Goal: Information Seeking & Learning: Learn about a topic

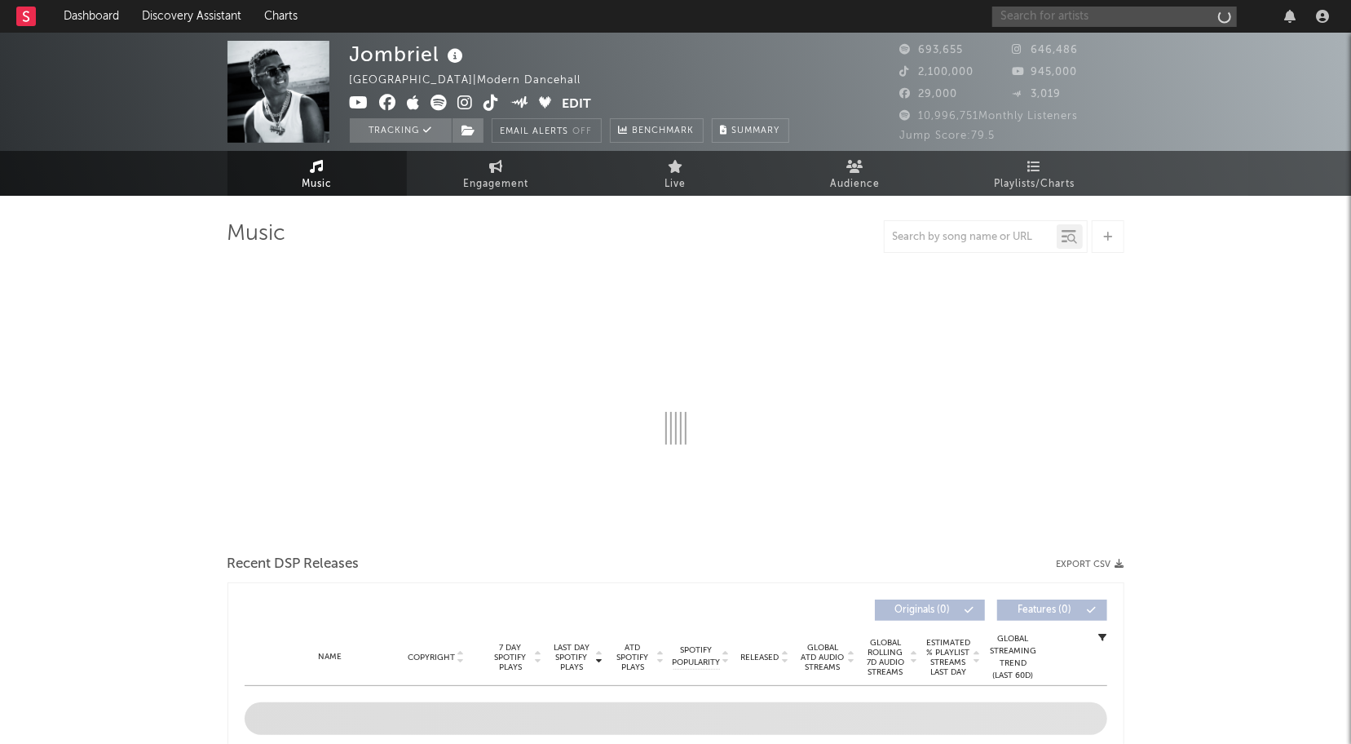
click at [1124, 18] on input "text" at bounding box center [1114, 17] width 245 height 20
type input "ALTAFULLA"
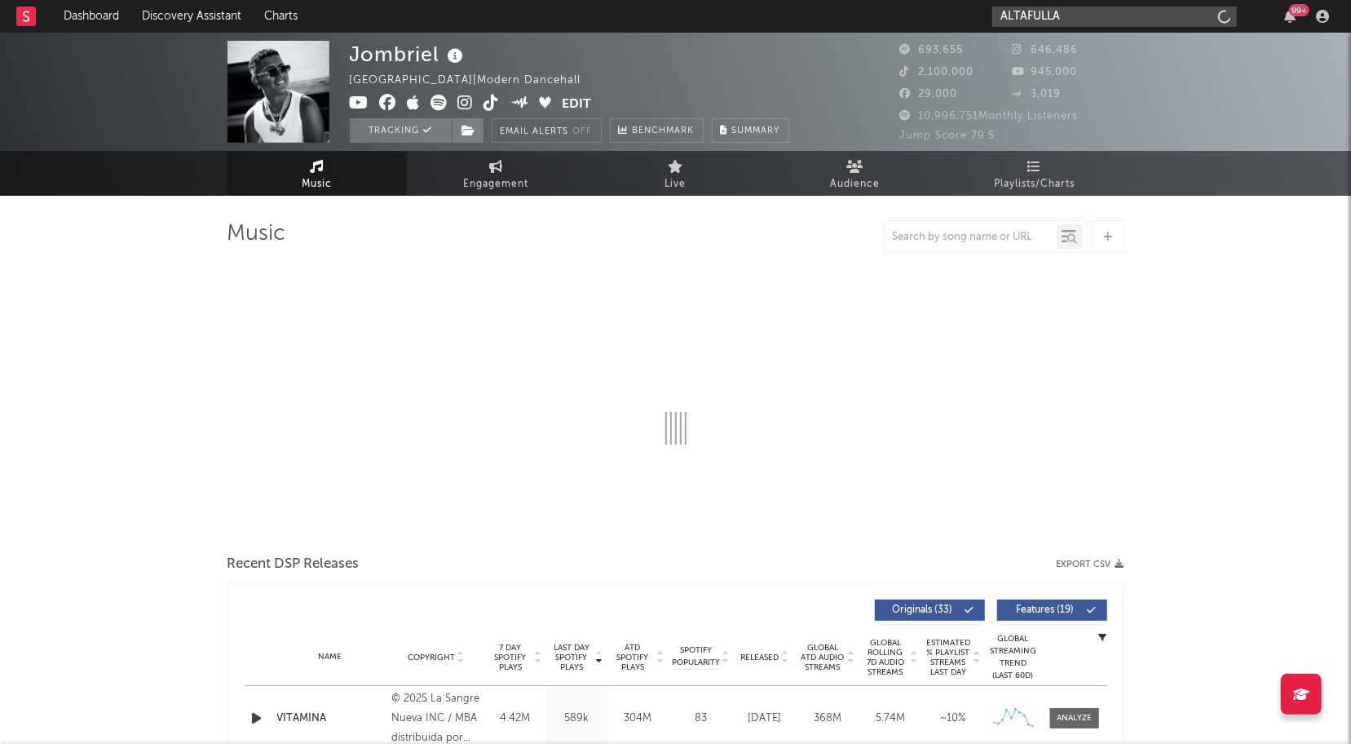
select select "6m"
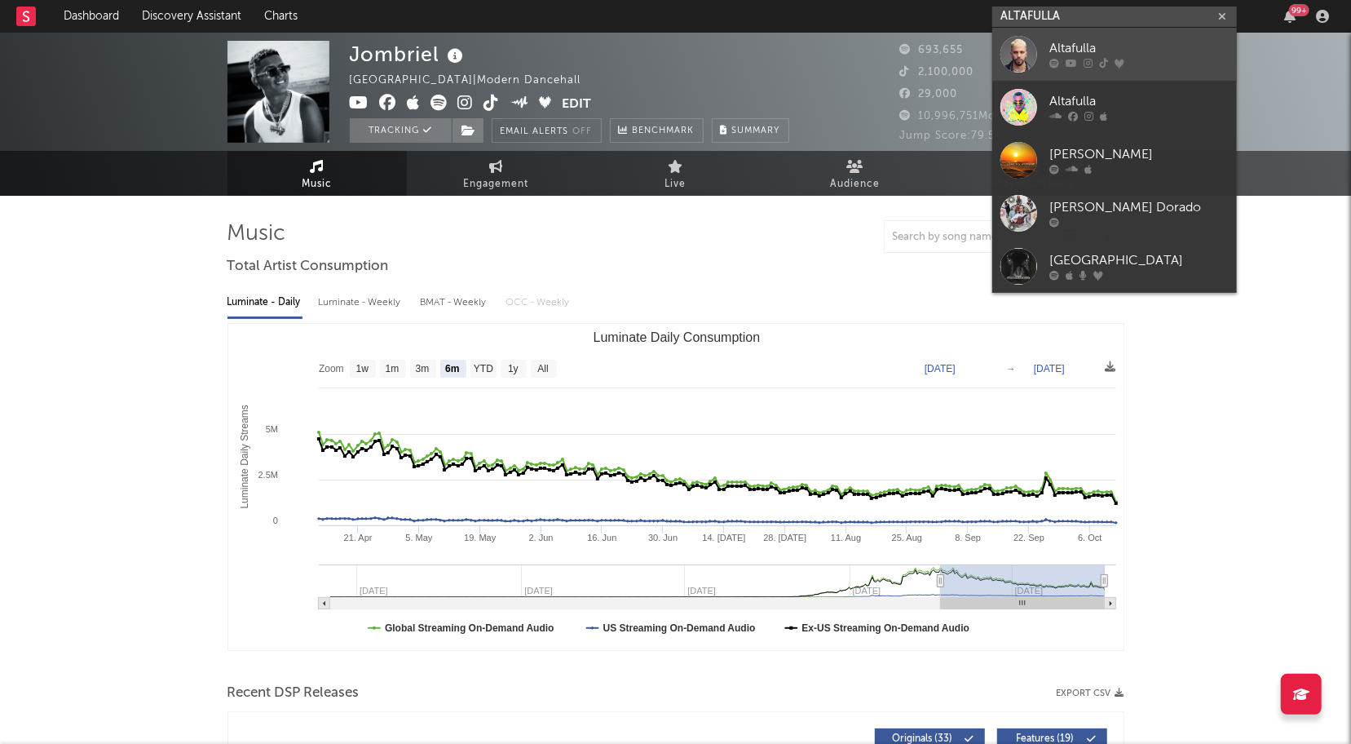
type input "ALTAFULLA"
click at [1032, 51] on div at bounding box center [1019, 54] width 37 height 37
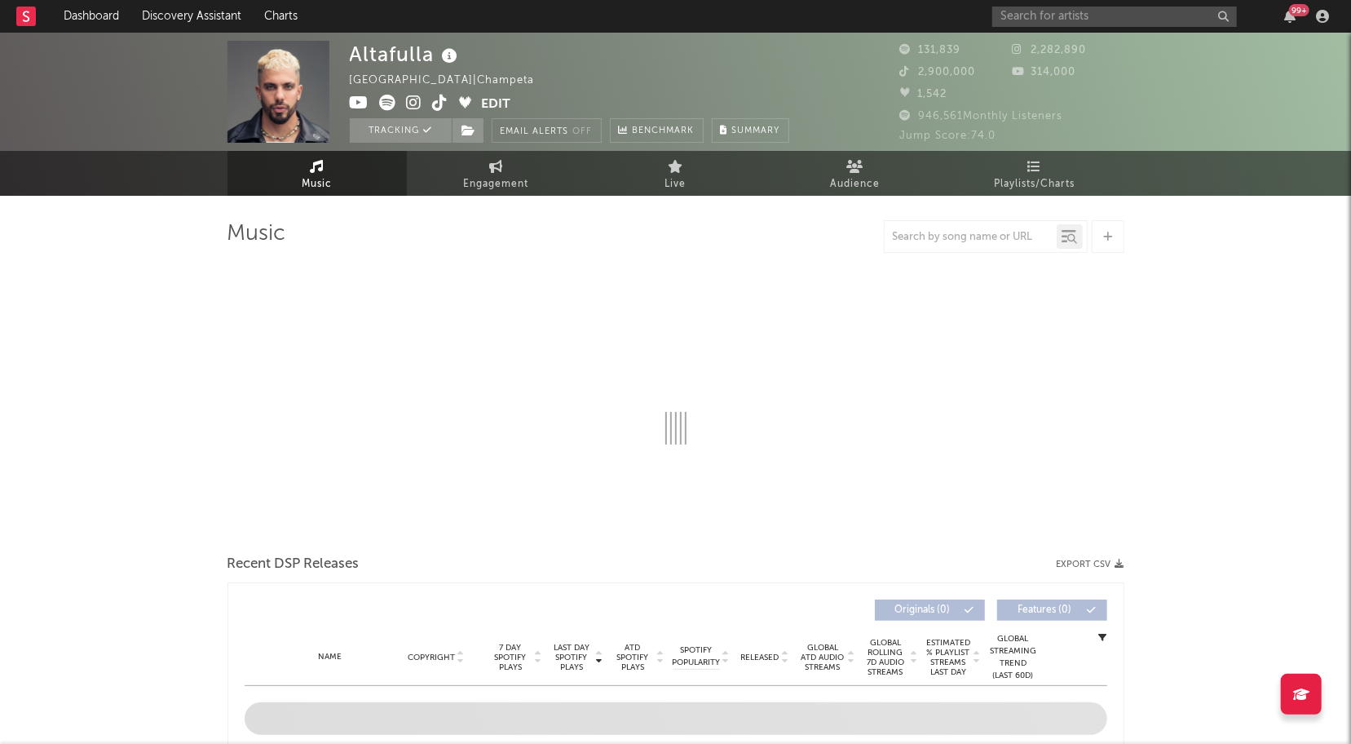
select select "6m"
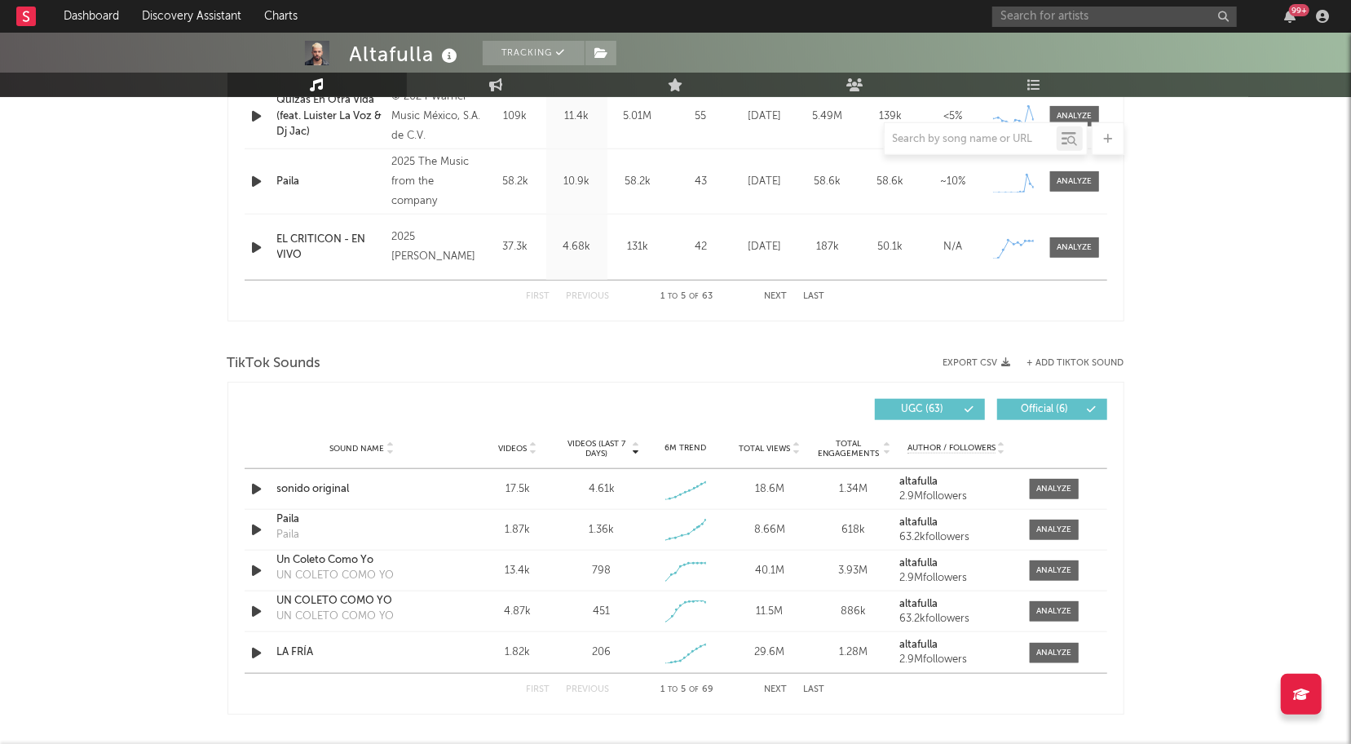
scroll to position [909, 0]
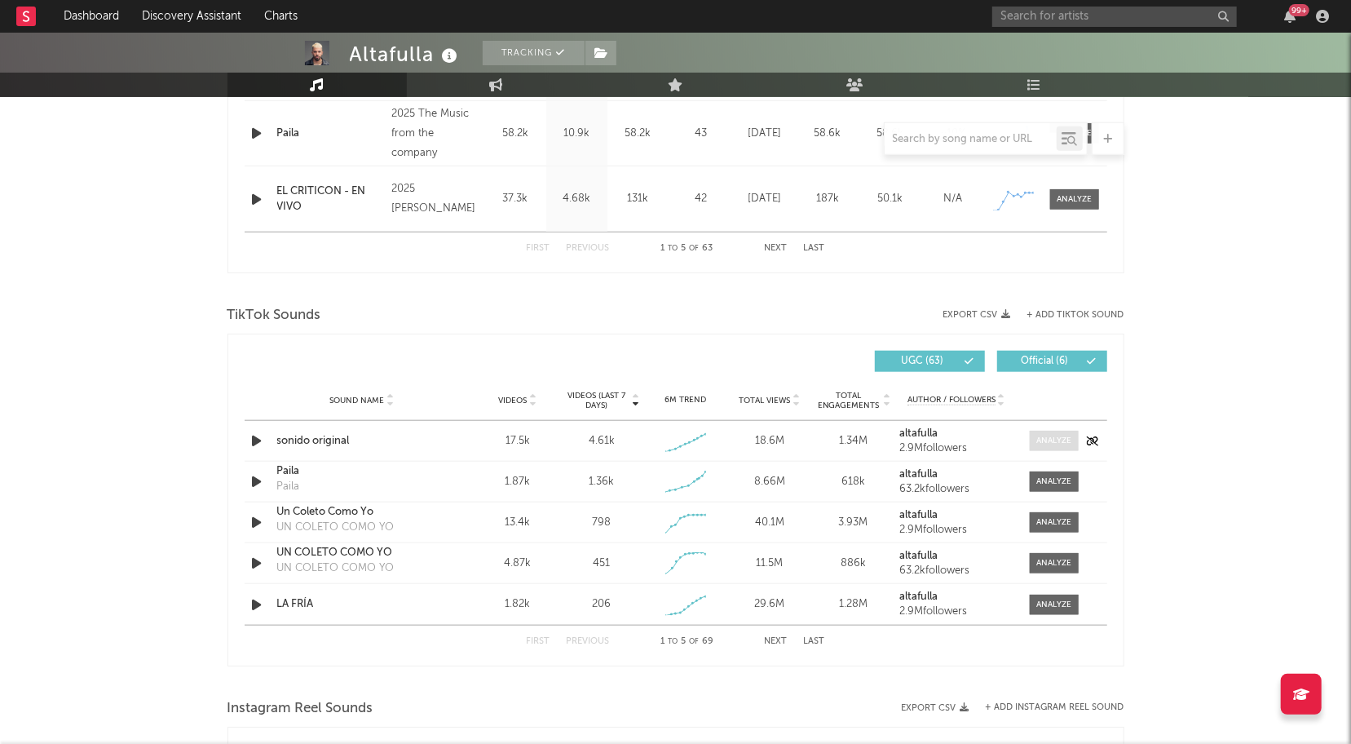
click at [1050, 444] on div at bounding box center [1053, 441] width 35 height 12
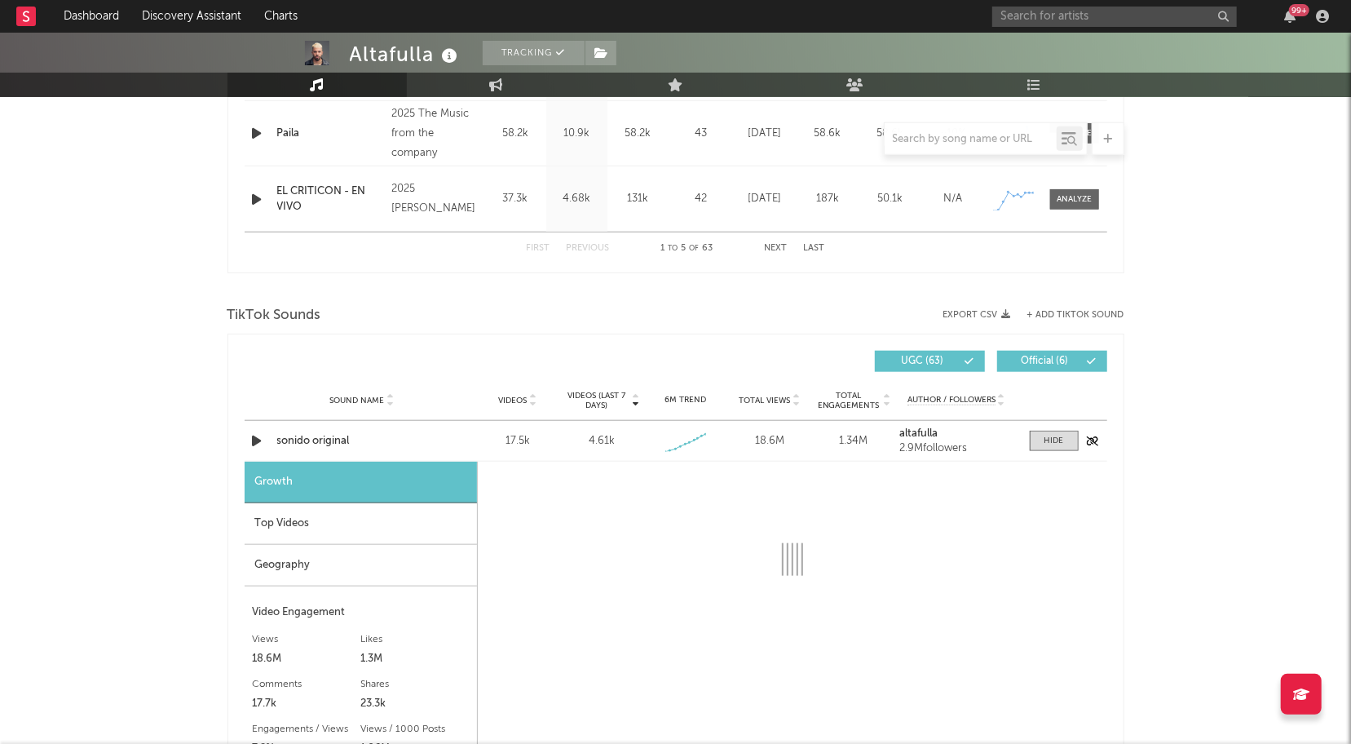
scroll to position [1040, 0]
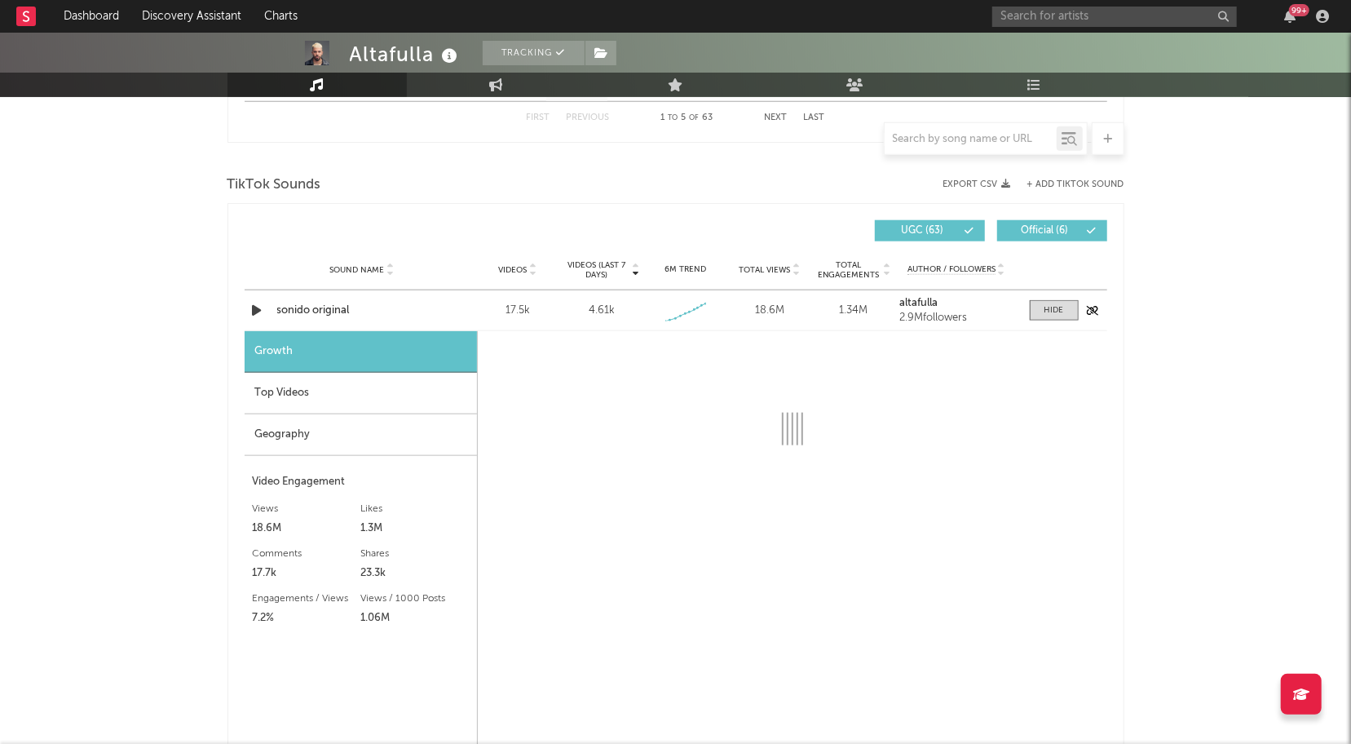
select select "1w"
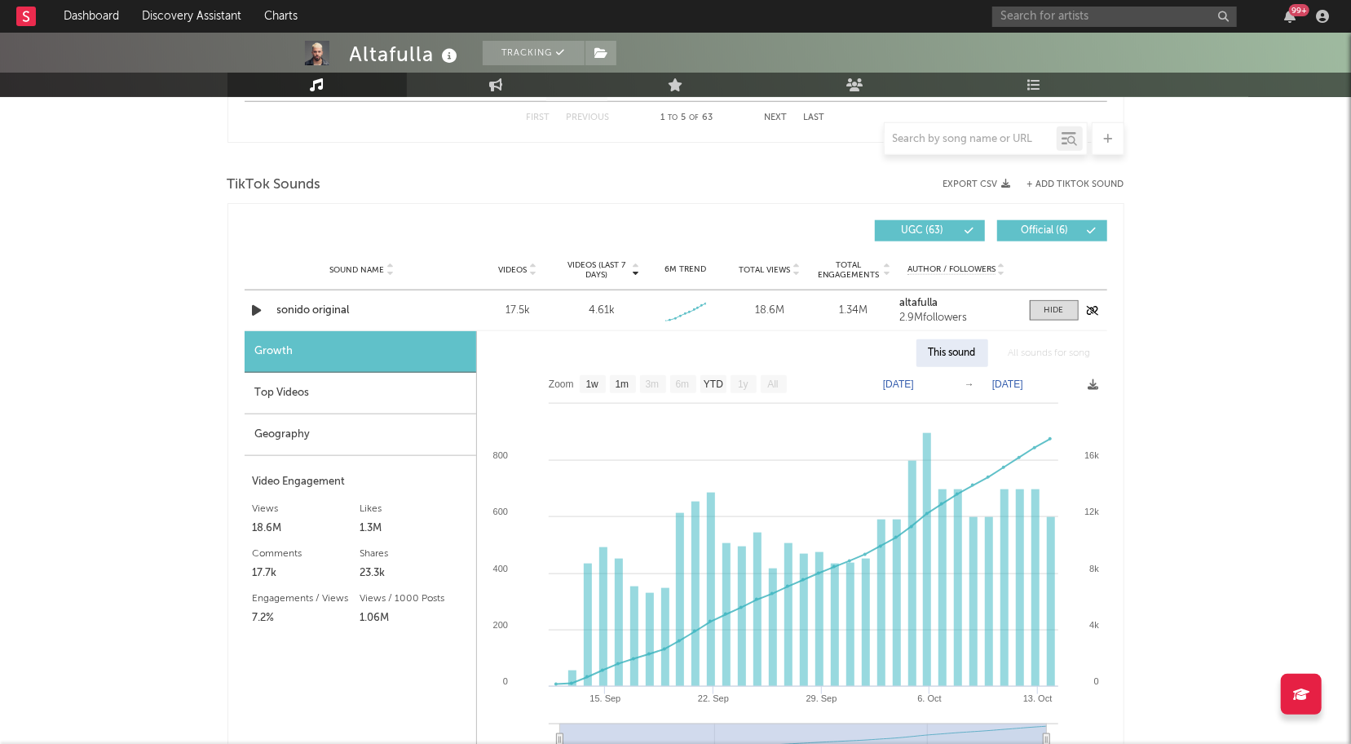
click at [1058, 295] on div "Sound Name sonido original Videos 17.5k Videos (last 7 days) 4.61k Weekly Growt…" at bounding box center [676, 310] width 863 height 40
click at [1059, 311] on div at bounding box center [1055, 310] width 20 height 12
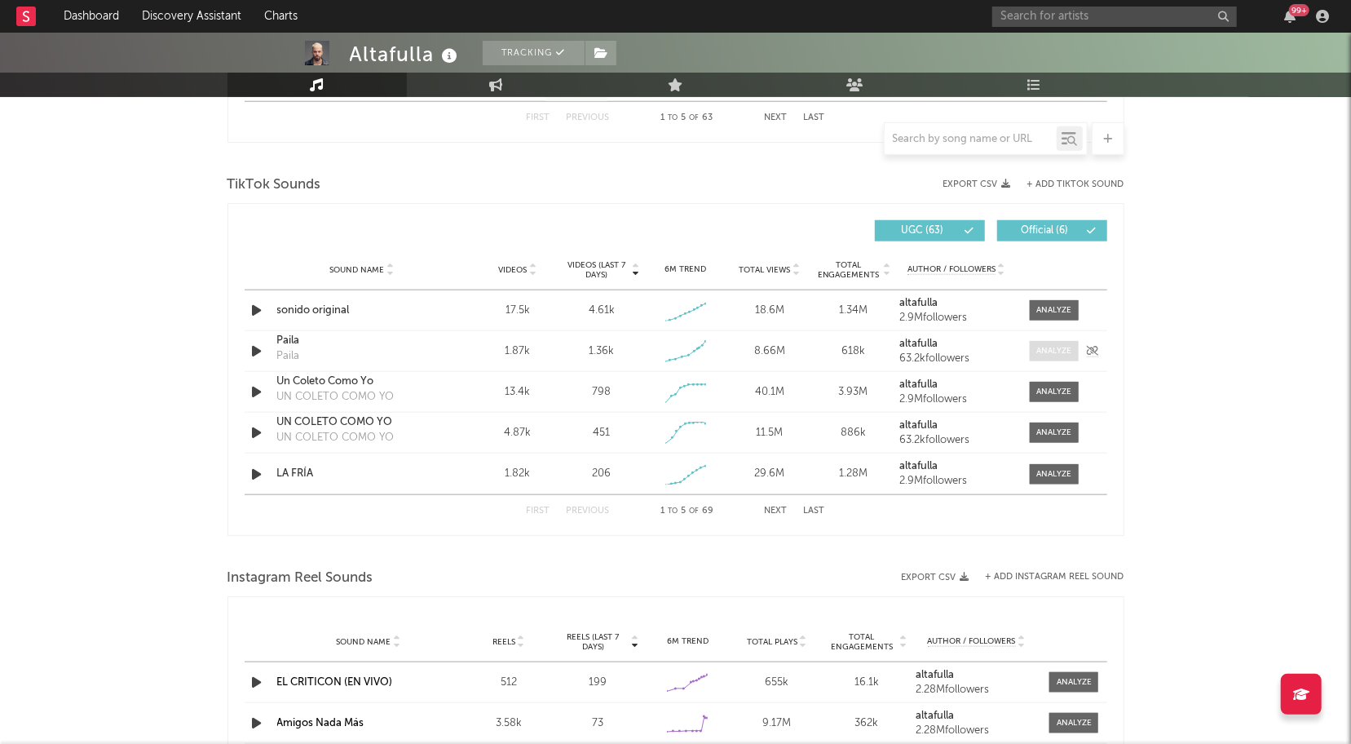
click at [1061, 351] on div at bounding box center [1053, 351] width 35 height 12
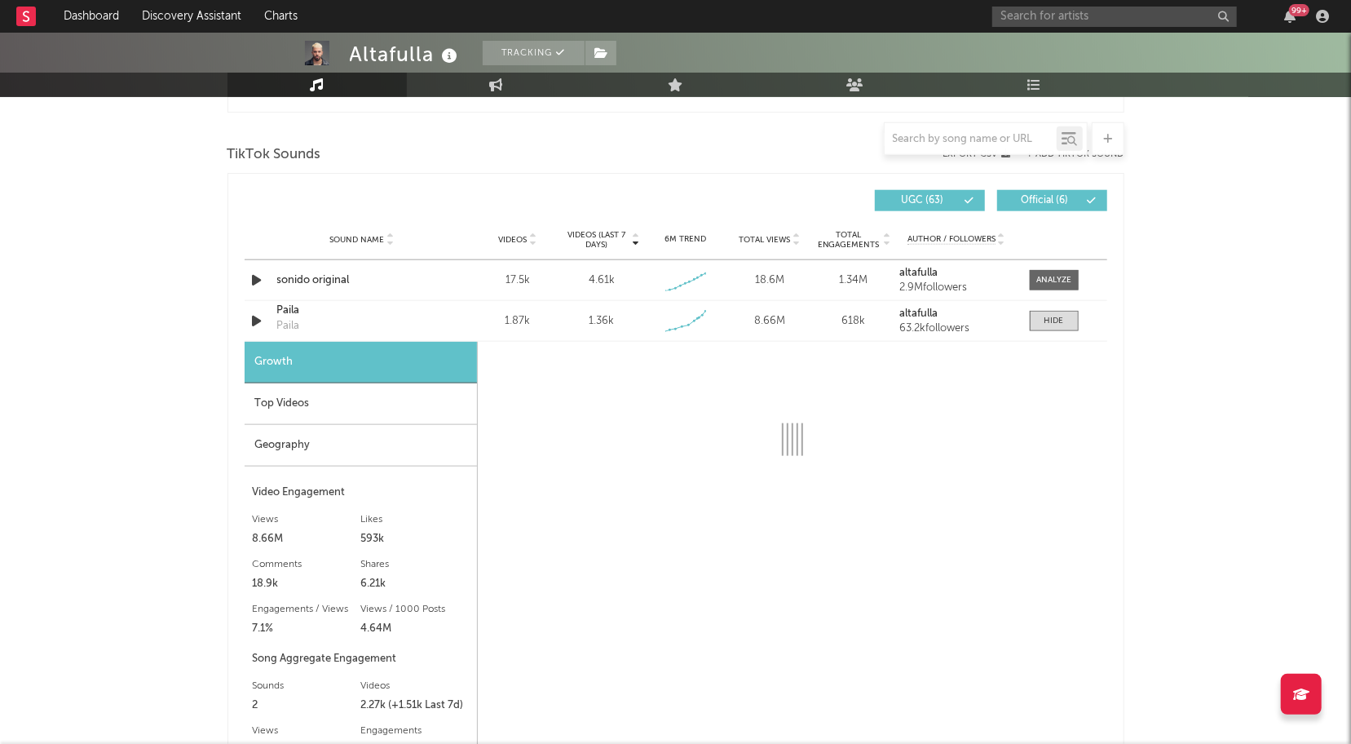
select select "1w"
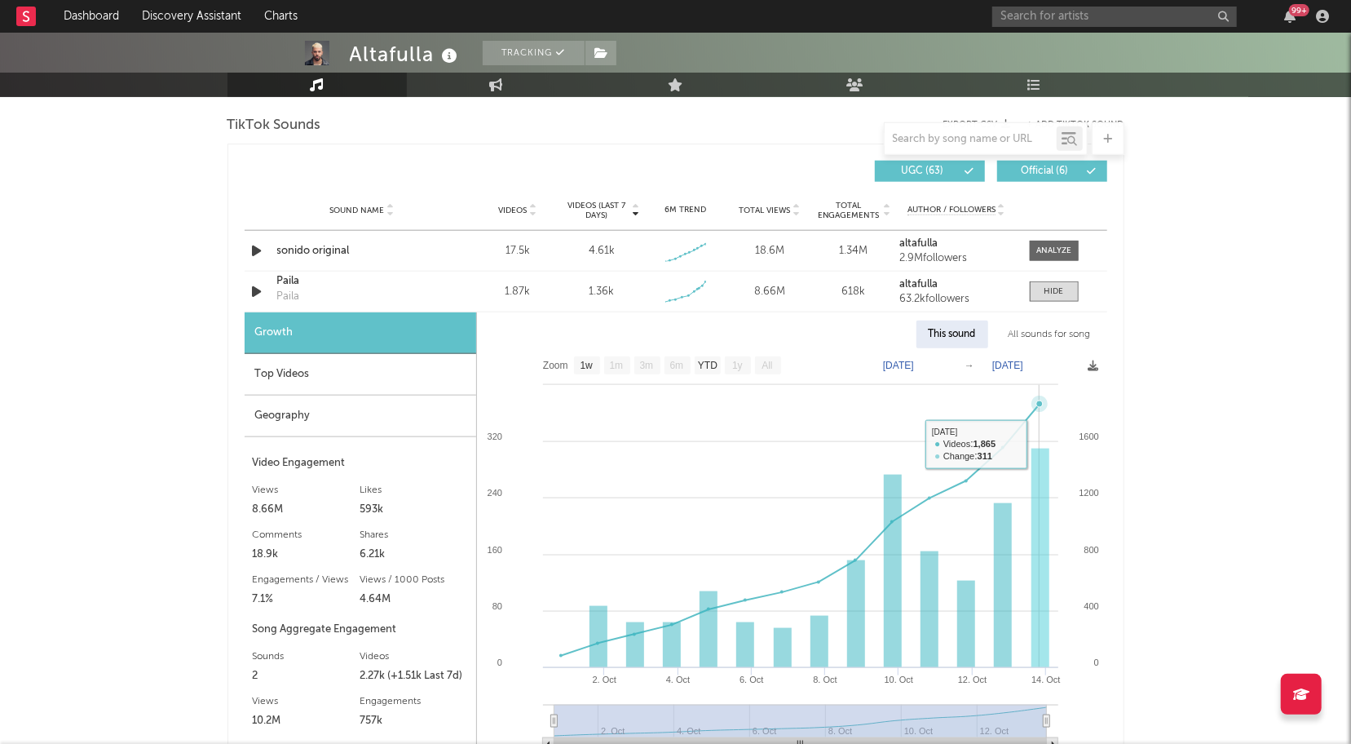
scroll to position [1119, 0]
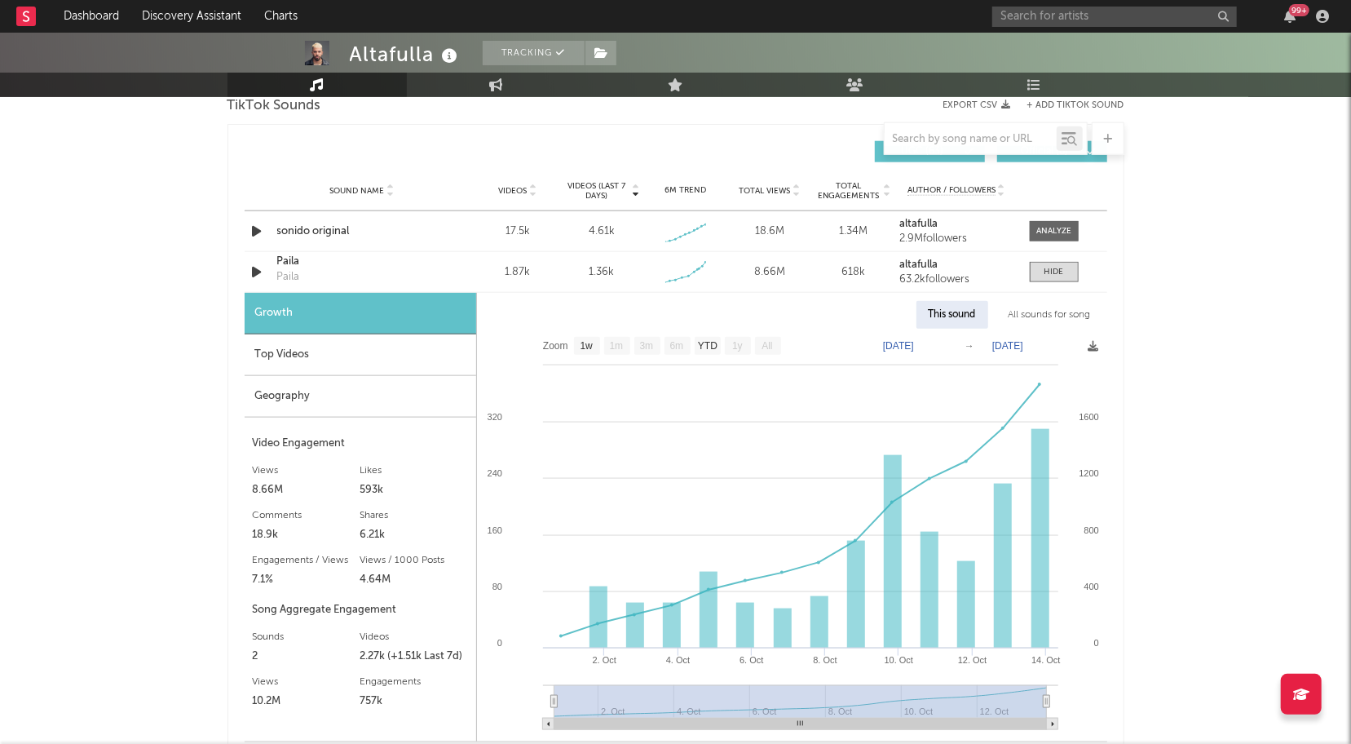
click at [286, 348] on div "Top Videos" at bounding box center [361, 355] width 232 height 42
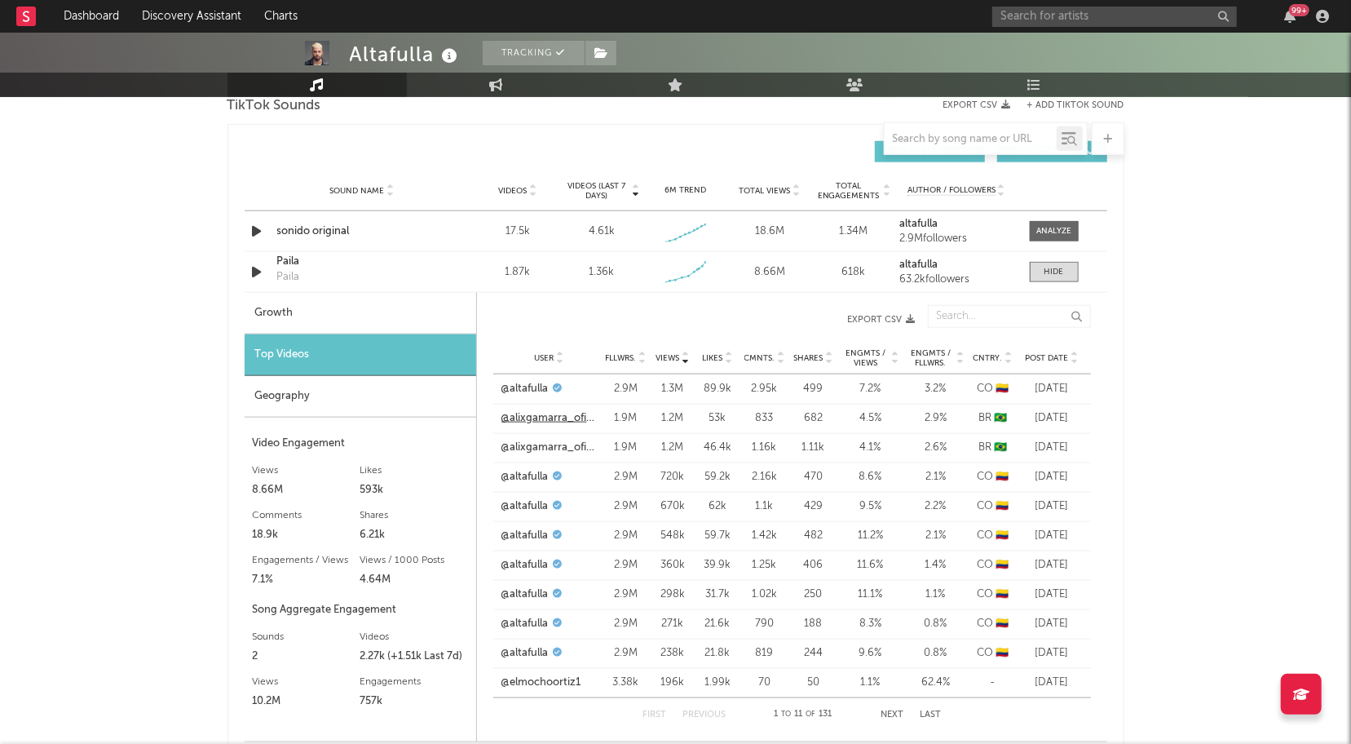
click at [563, 413] on link "@alixgamarra_oficial" at bounding box center [549, 418] width 96 height 16
click at [1048, 266] on div at bounding box center [1055, 272] width 20 height 12
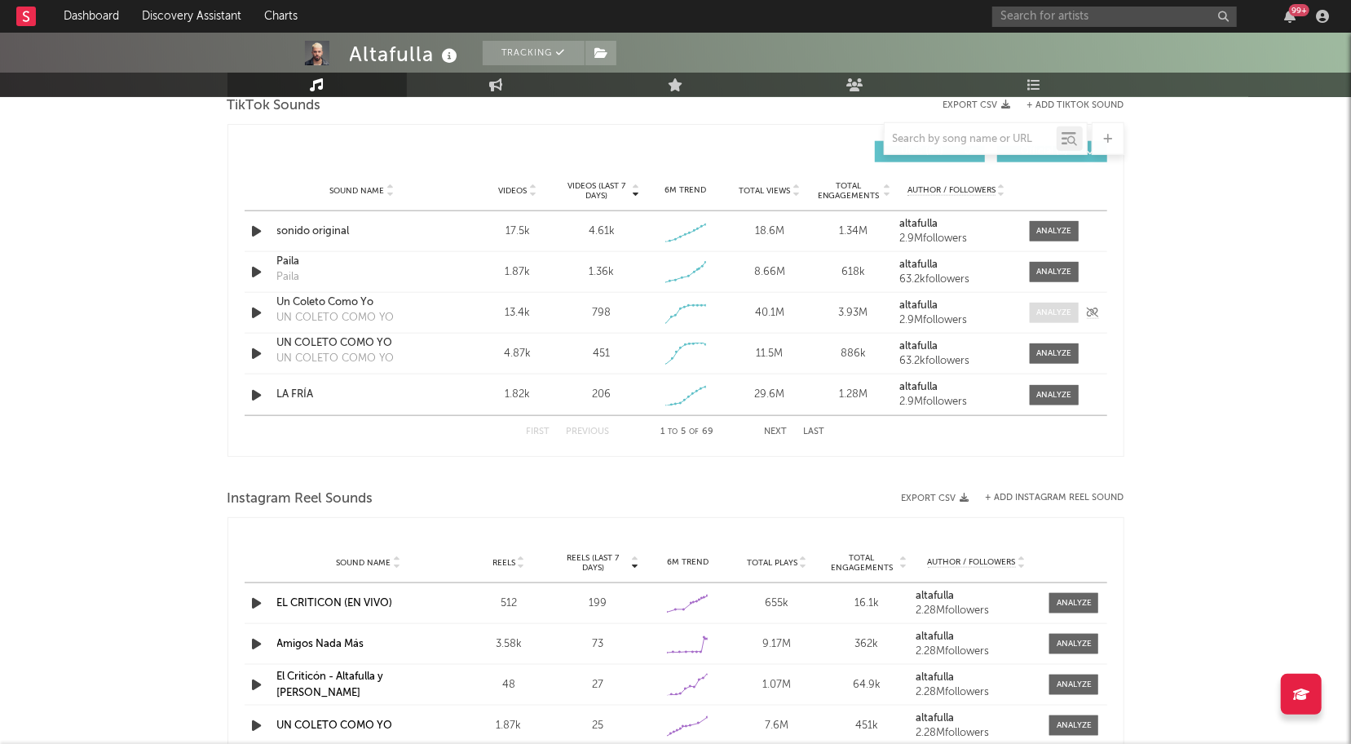
click at [1061, 309] on div at bounding box center [1053, 313] width 35 height 12
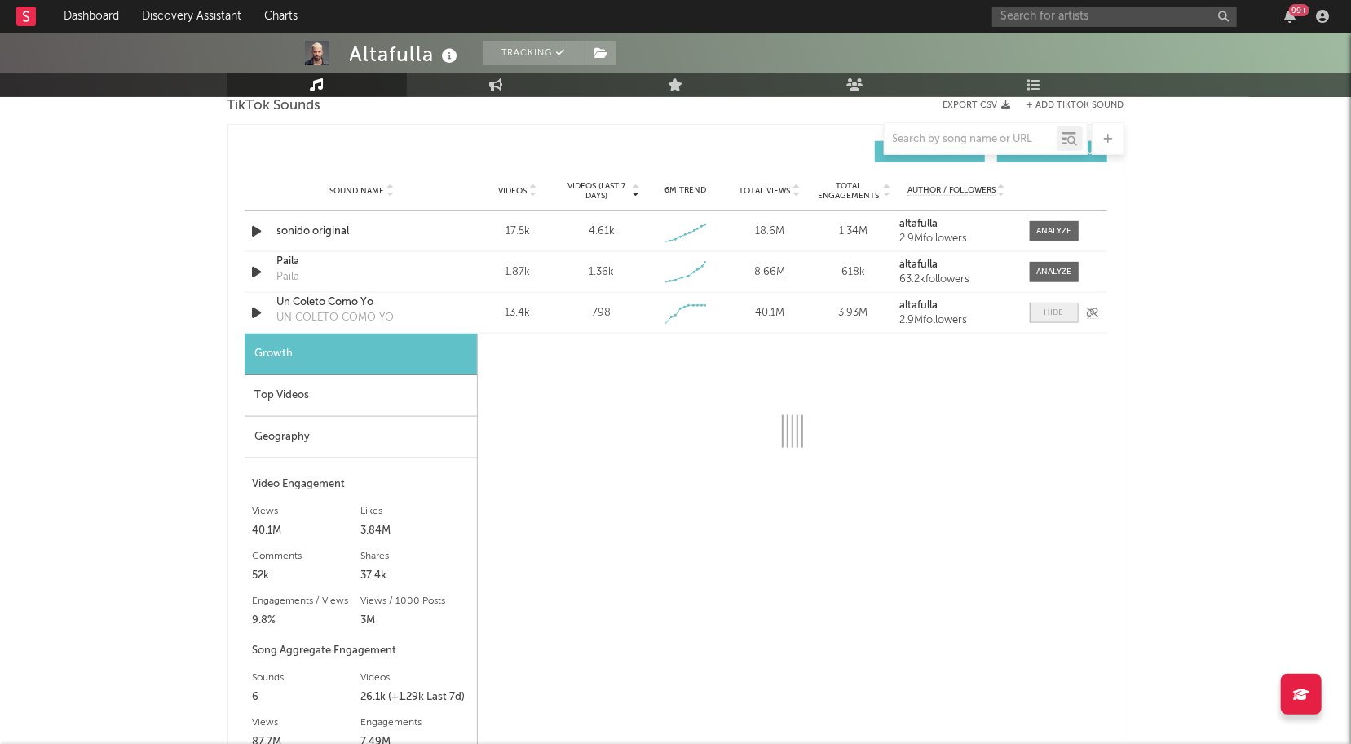
select select "1w"
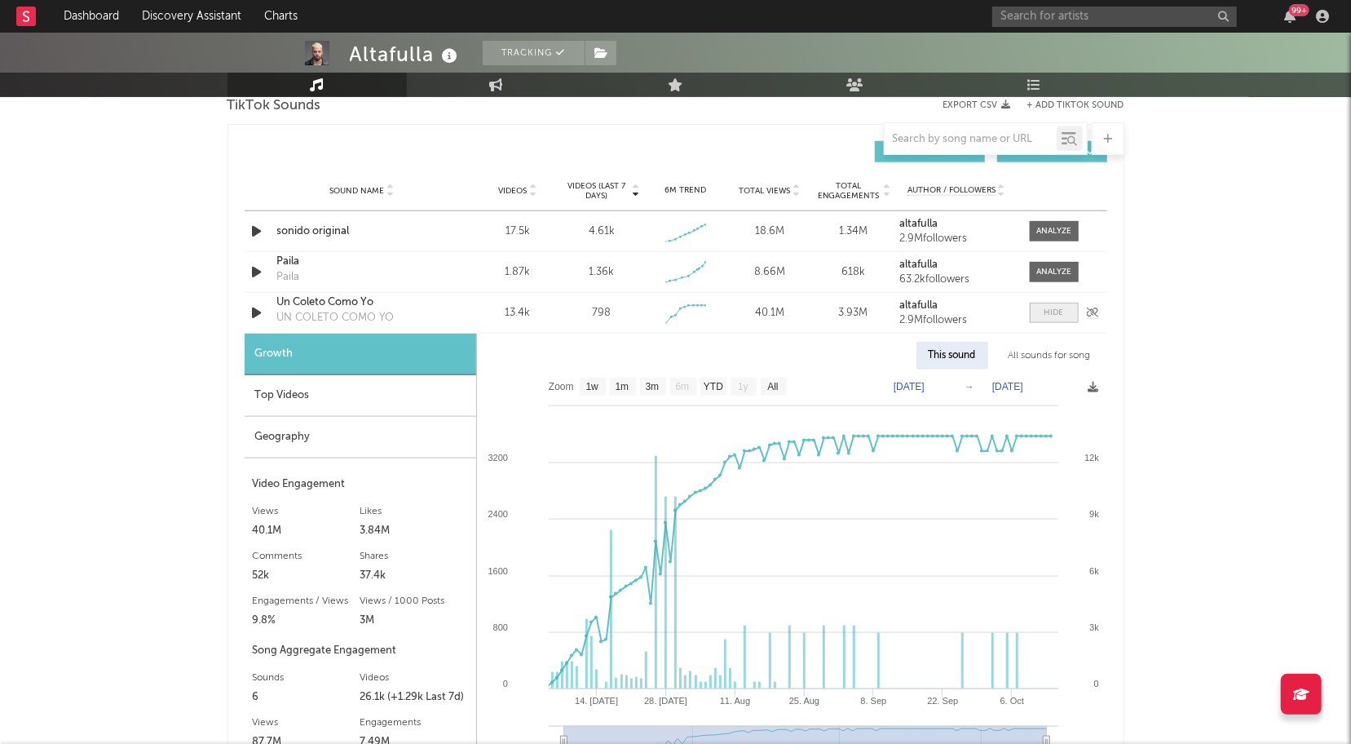
click at [1061, 309] on div at bounding box center [1055, 313] width 20 height 12
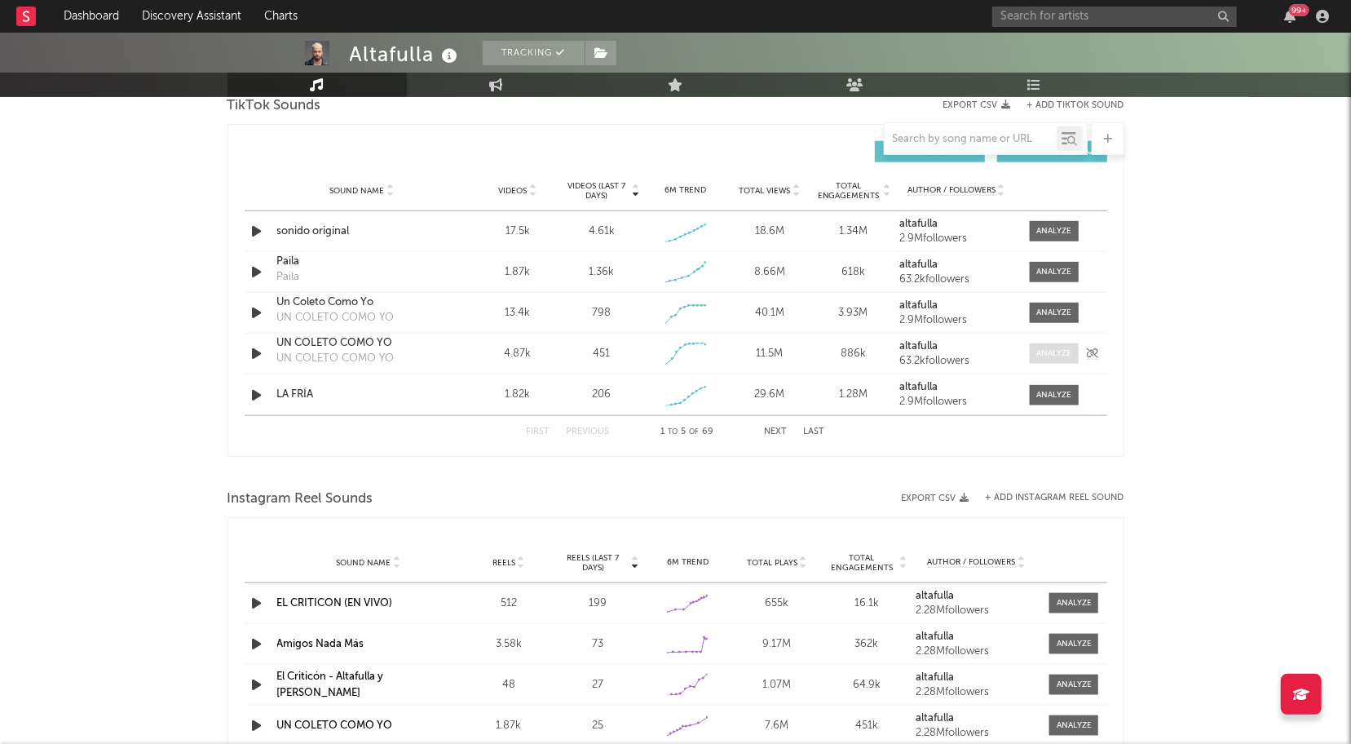
click at [1058, 344] on span at bounding box center [1054, 353] width 49 height 20
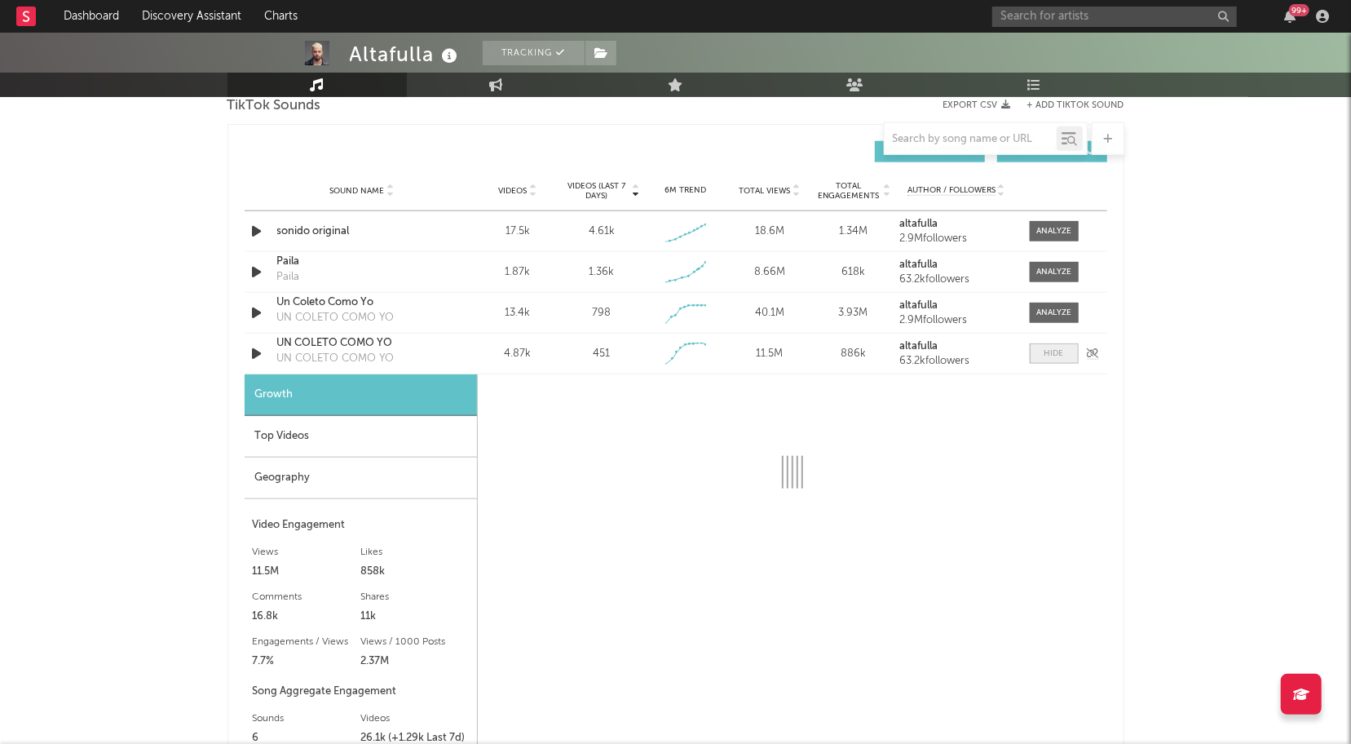
select select "1w"
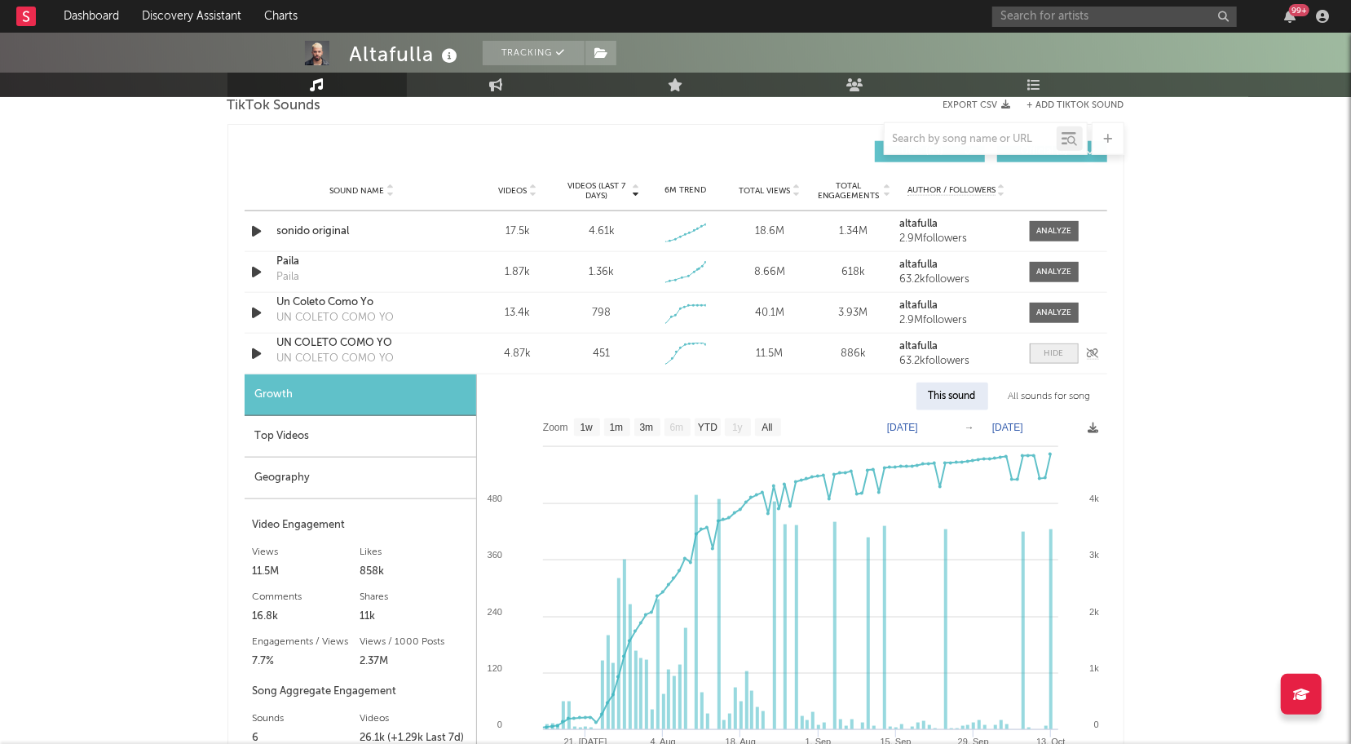
click at [1058, 344] on span at bounding box center [1054, 353] width 49 height 20
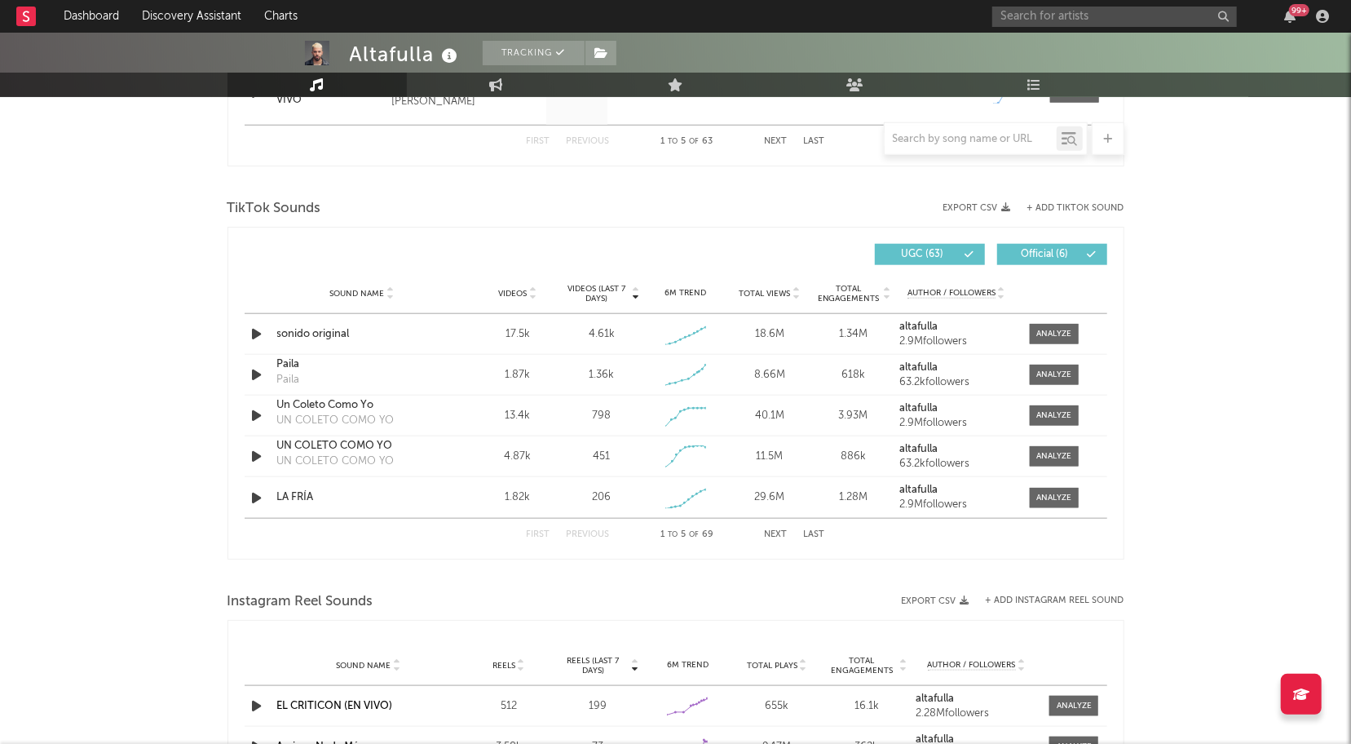
scroll to position [1009, 0]
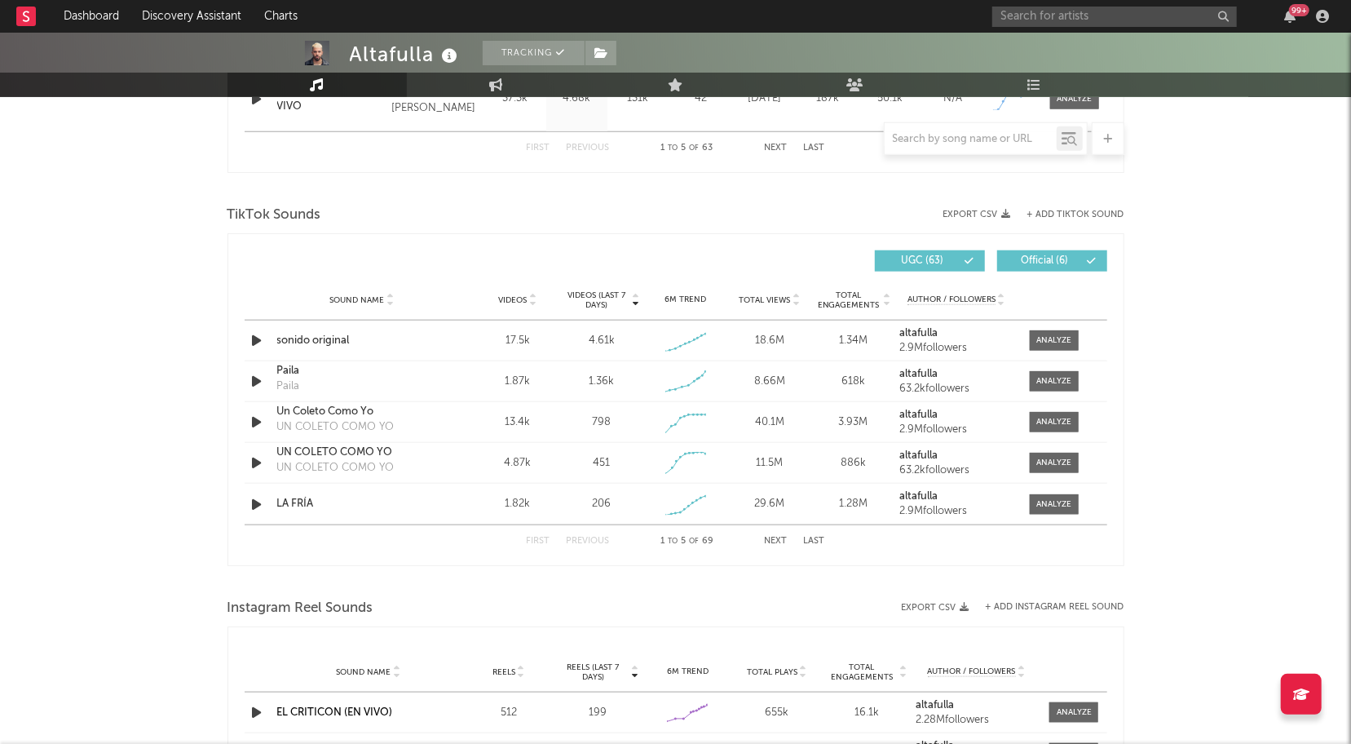
click at [775, 539] on button "Next" at bounding box center [776, 541] width 23 height 9
click at [1056, 337] on div at bounding box center [1053, 340] width 35 height 12
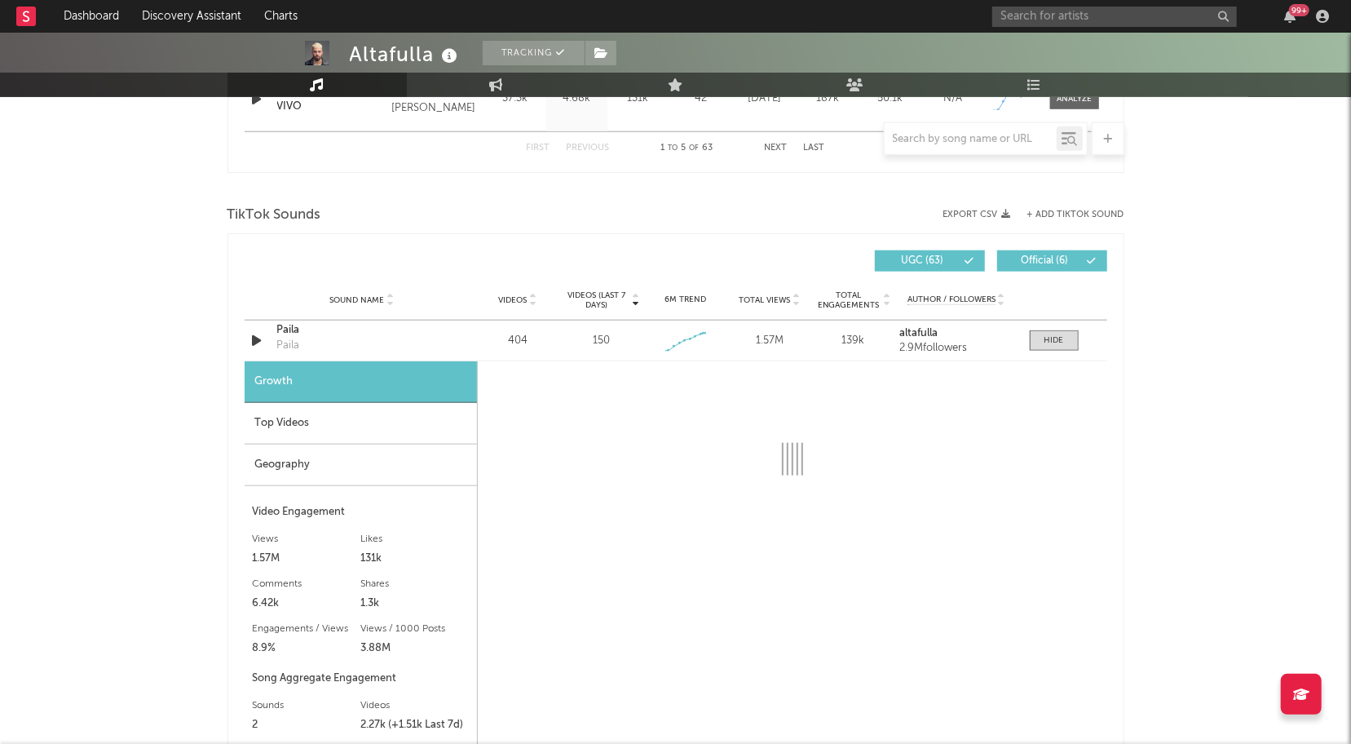
select select "1w"
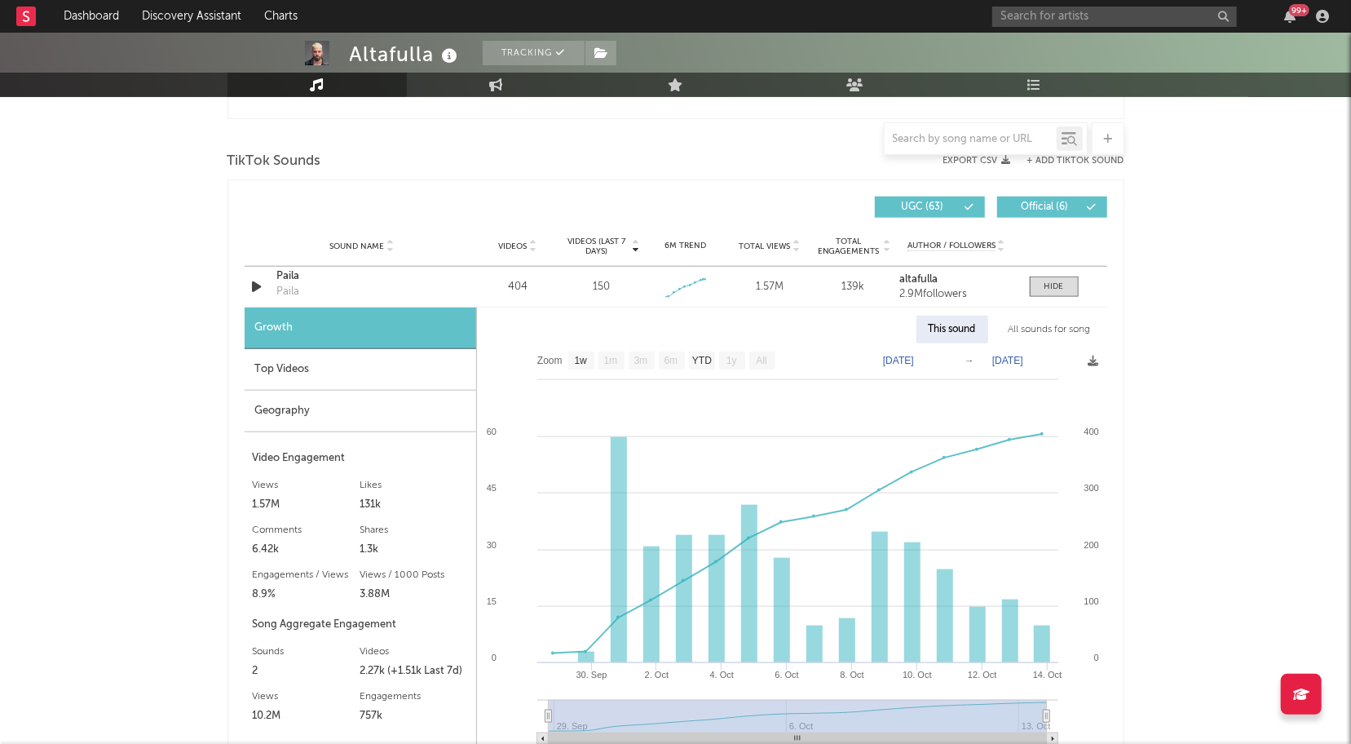
scroll to position [988, 0]
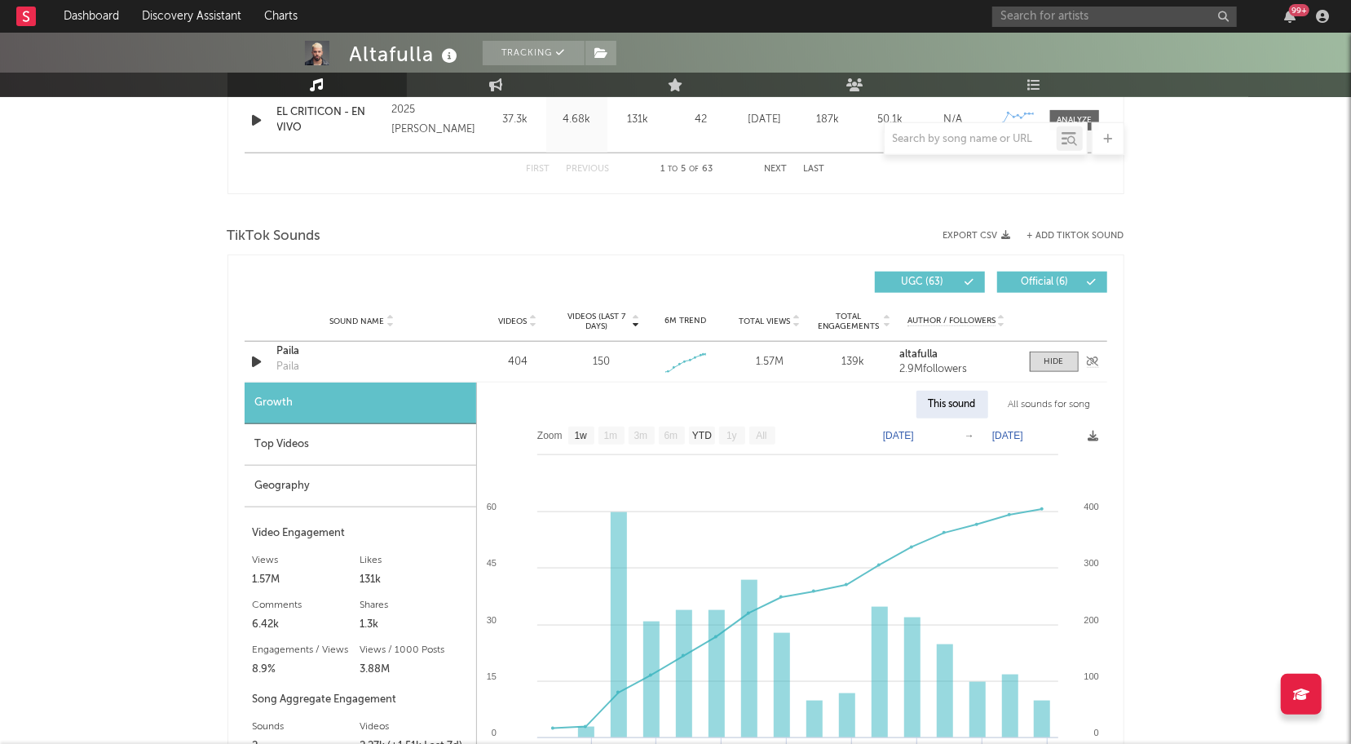
click at [1045, 347] on div "Sound Name Paila Paila Videos 404 Videos (last 7 days) 150 Weekly Growth % - 36…" at bounding box center [676, 362] width 863 height 40
click at [1045, 357] on div at bounding box center [1055, 362] width 20 height 12
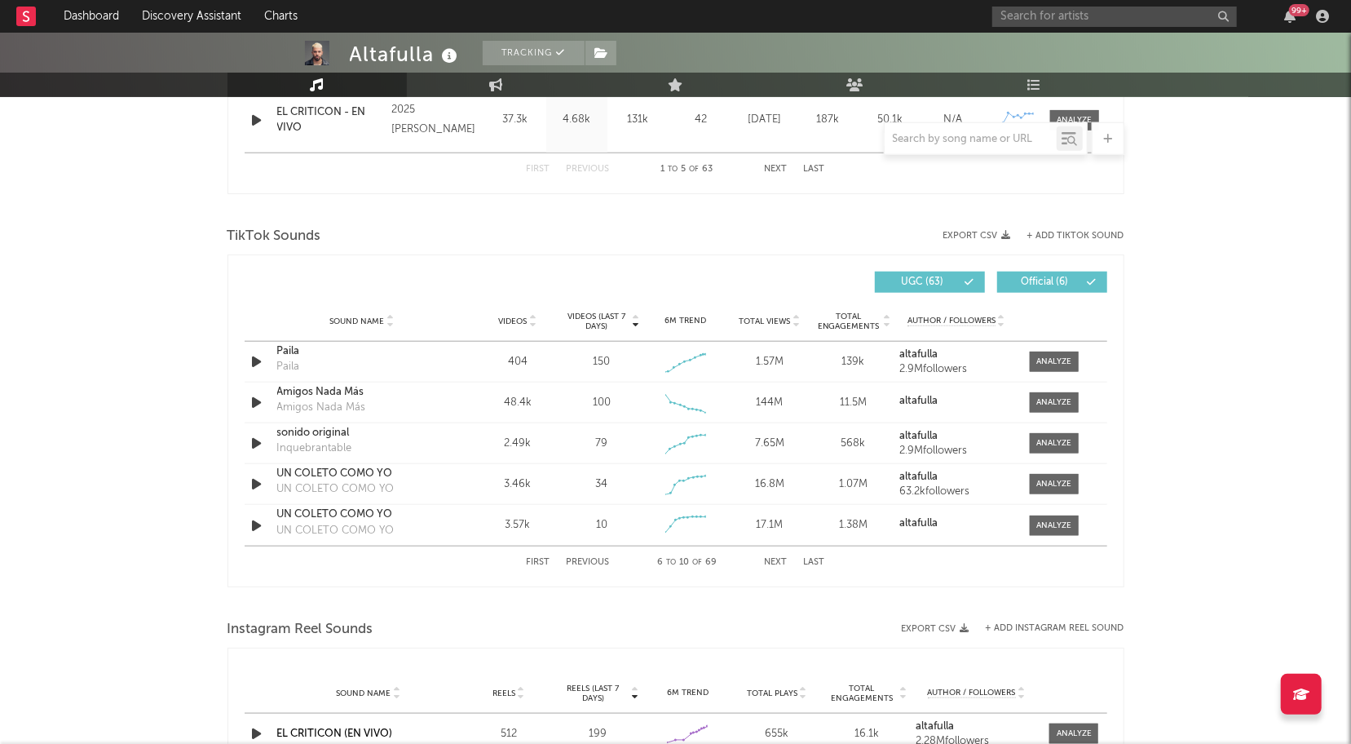
click at [528, 560] on button "First" at bounding box center [539, 562] width 24 height 9
click at [1058, 405] on div at bounding box center [1053, 402] width 35 height 12
select select "1w"
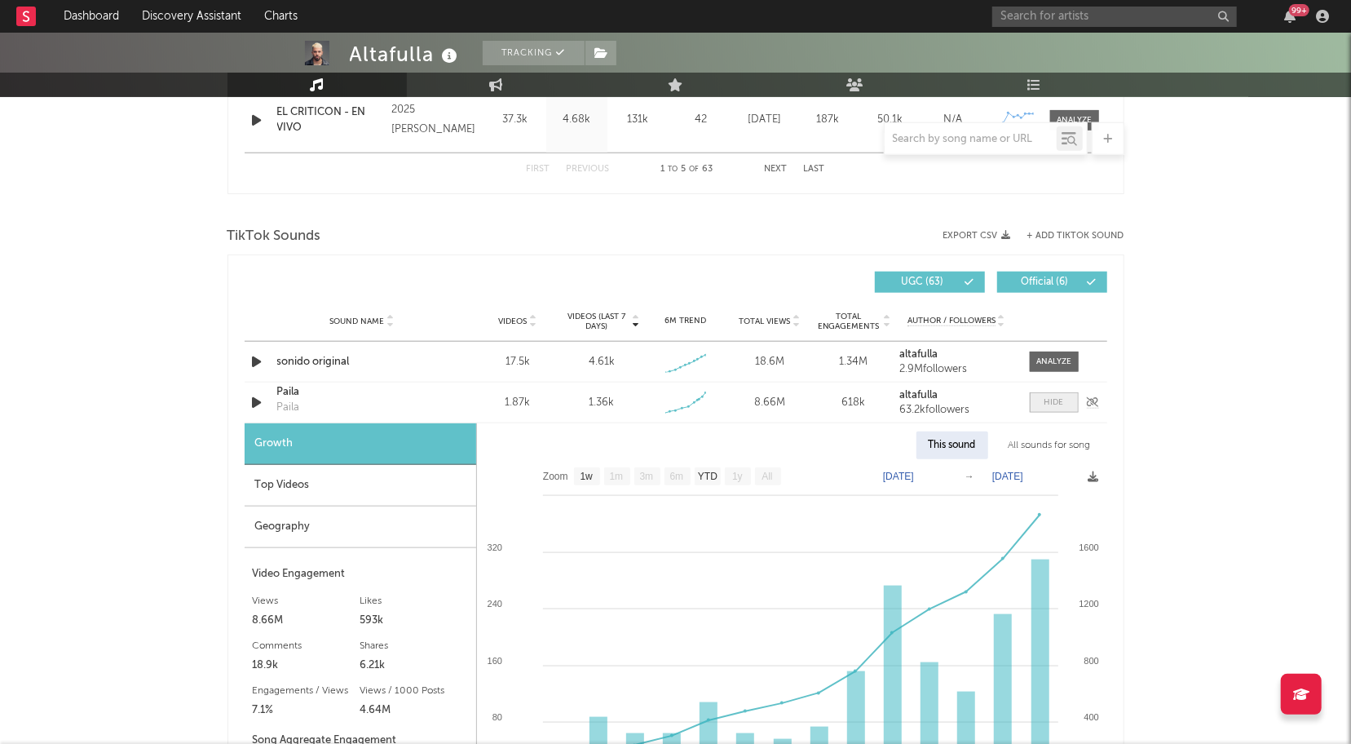
click at [1058, 405] on div at bounding box center [1055, 402] width 20 height 12
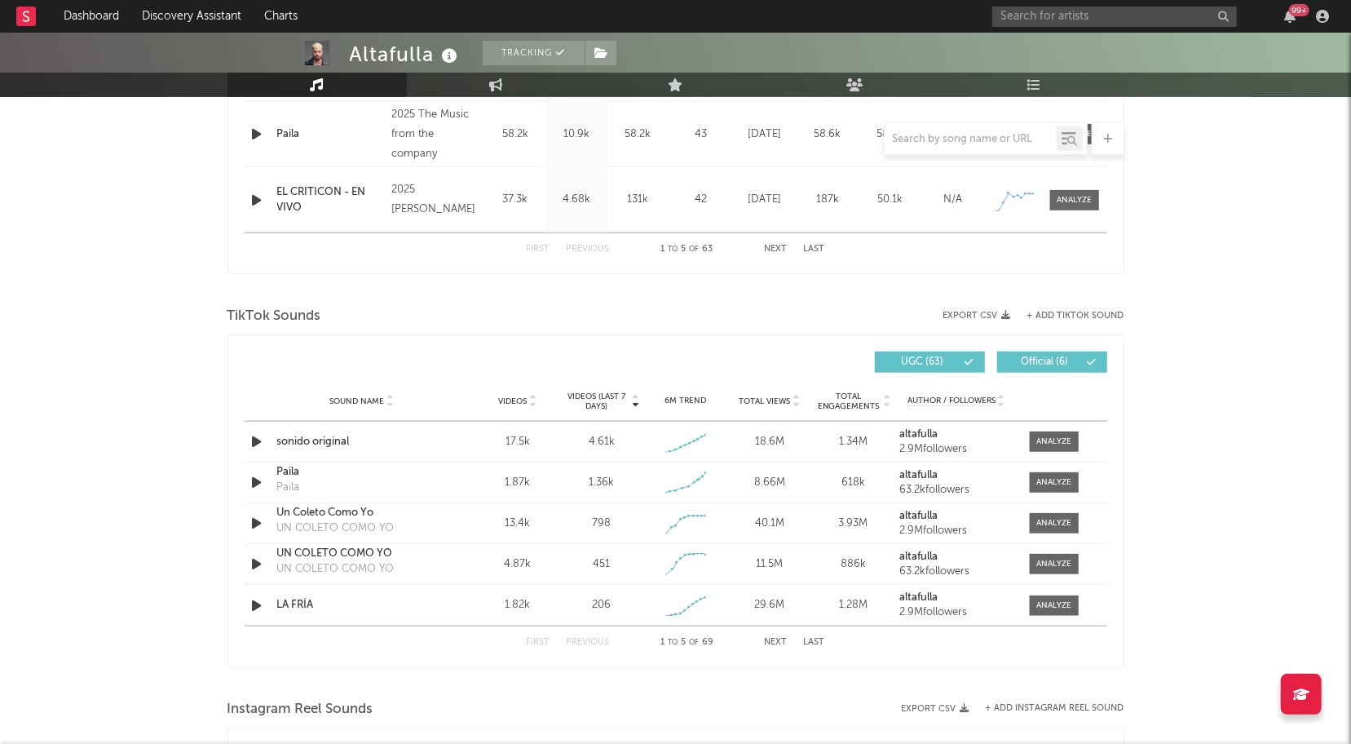
scroll to position [903, 0]
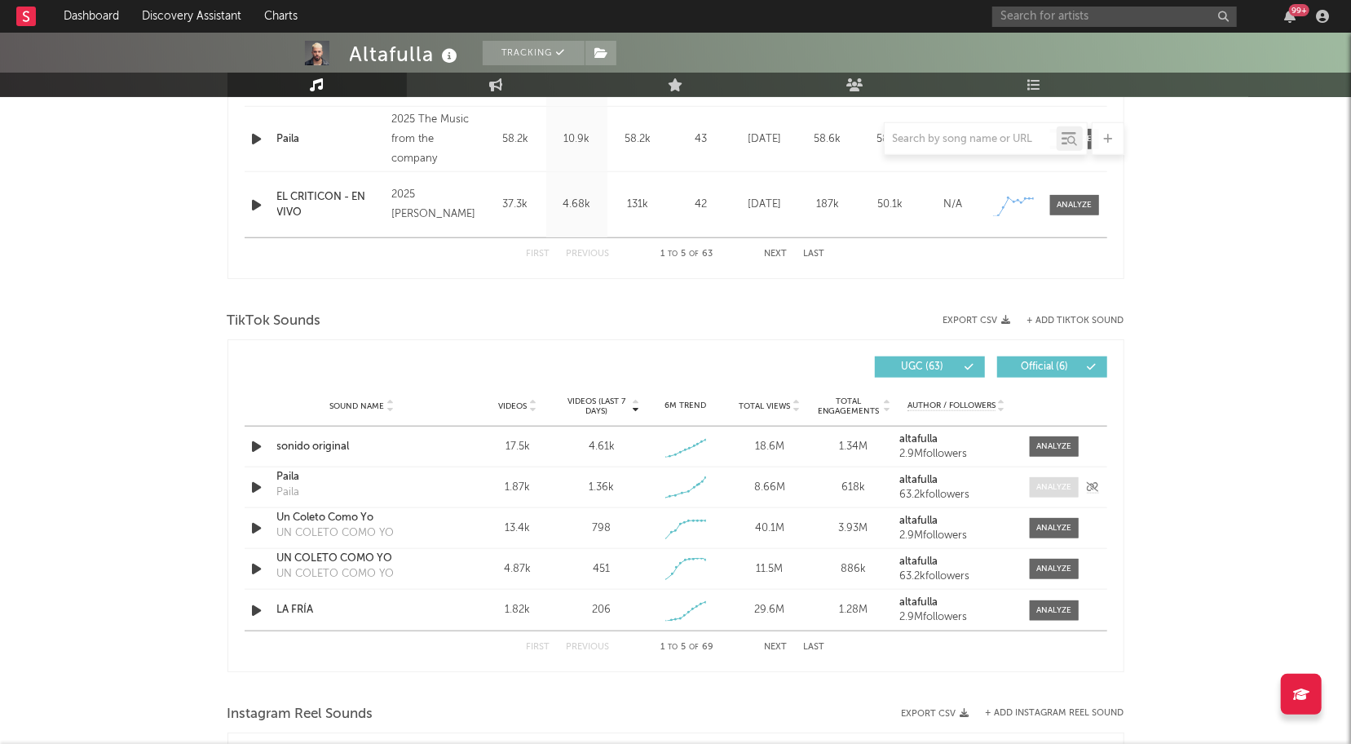
click at [1061, 490] on div at bounding box center [1053, 487] width 35 height 12
select select "1w"
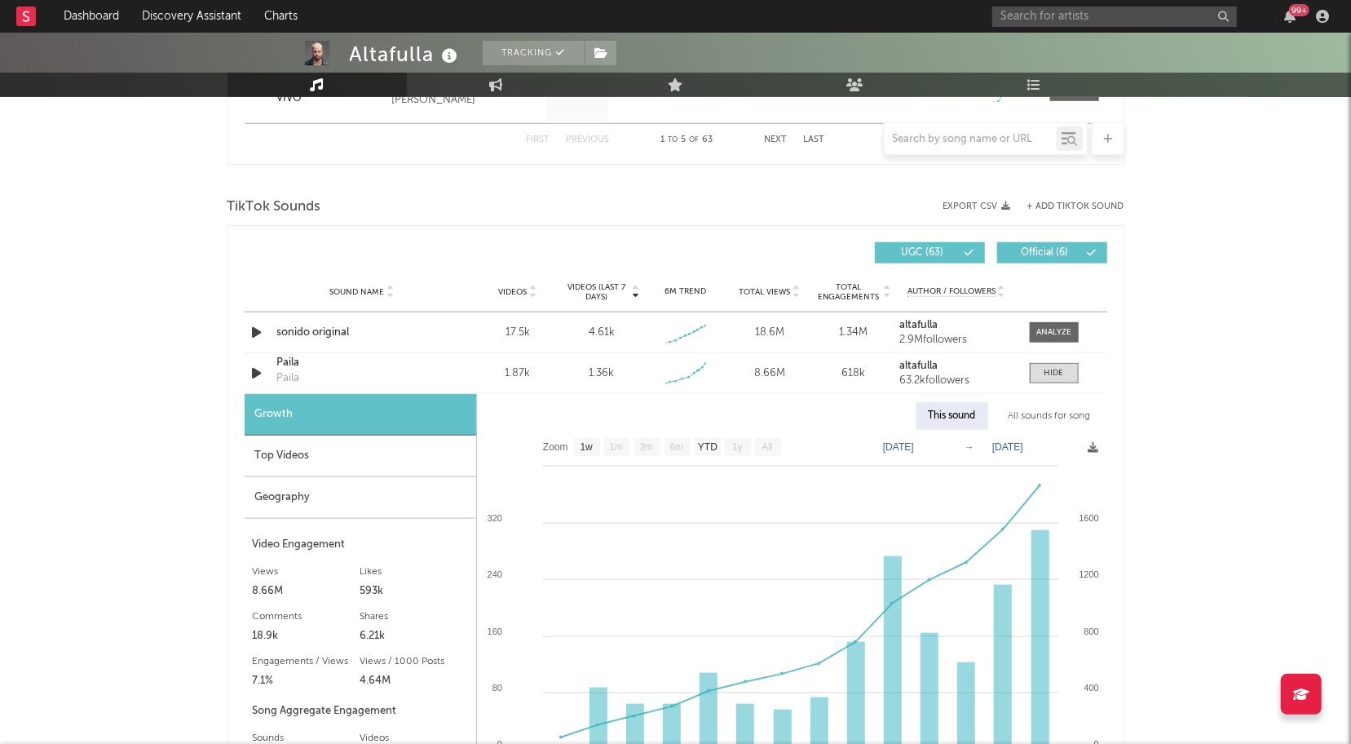
scroll to position [1050, 0]
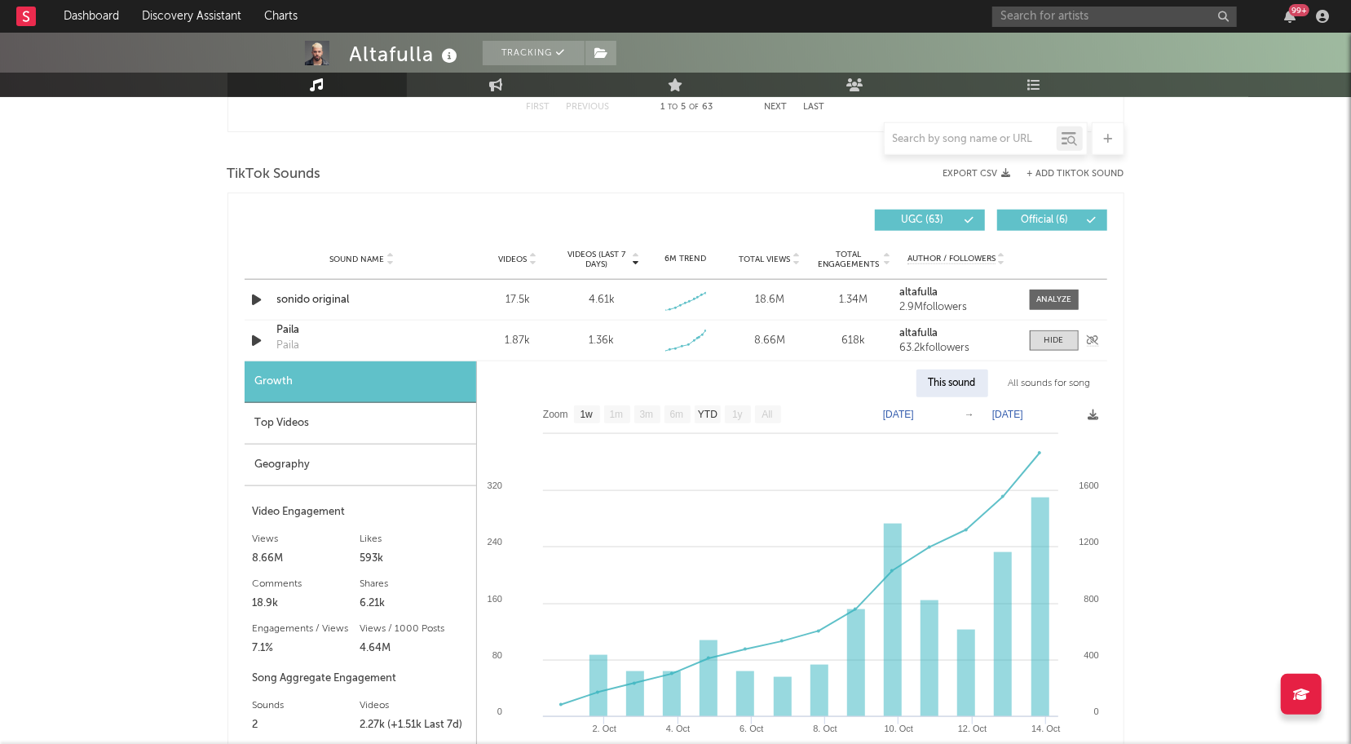
click at [921, 342] on div "63.2k followers" at bounding box center [955, 347] width 113 height 11
click at [916, 328] on strong "altafulla" at bounding box center [918, 333] width 38 height 11
click at [1050, 346] on span at bounding box center [1054, 340] width 49 height 20
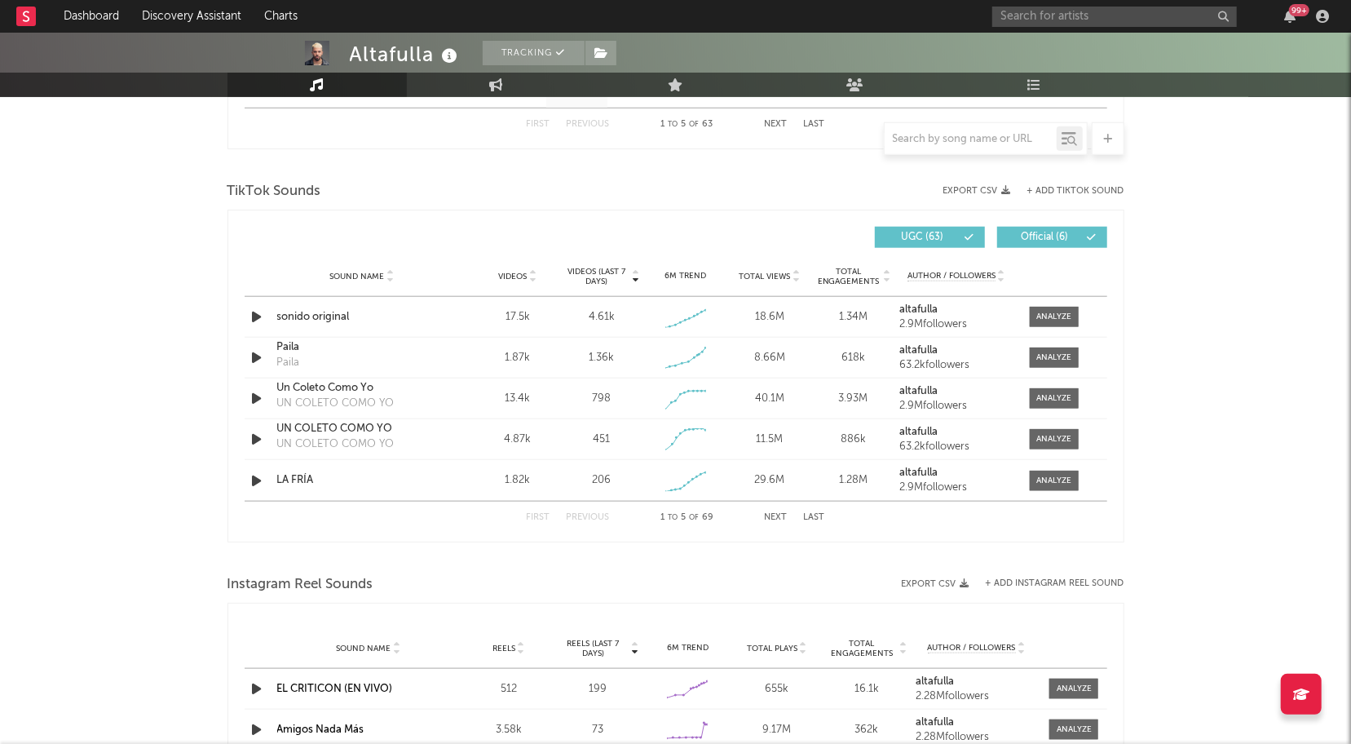
scroll to position [1030, 0]
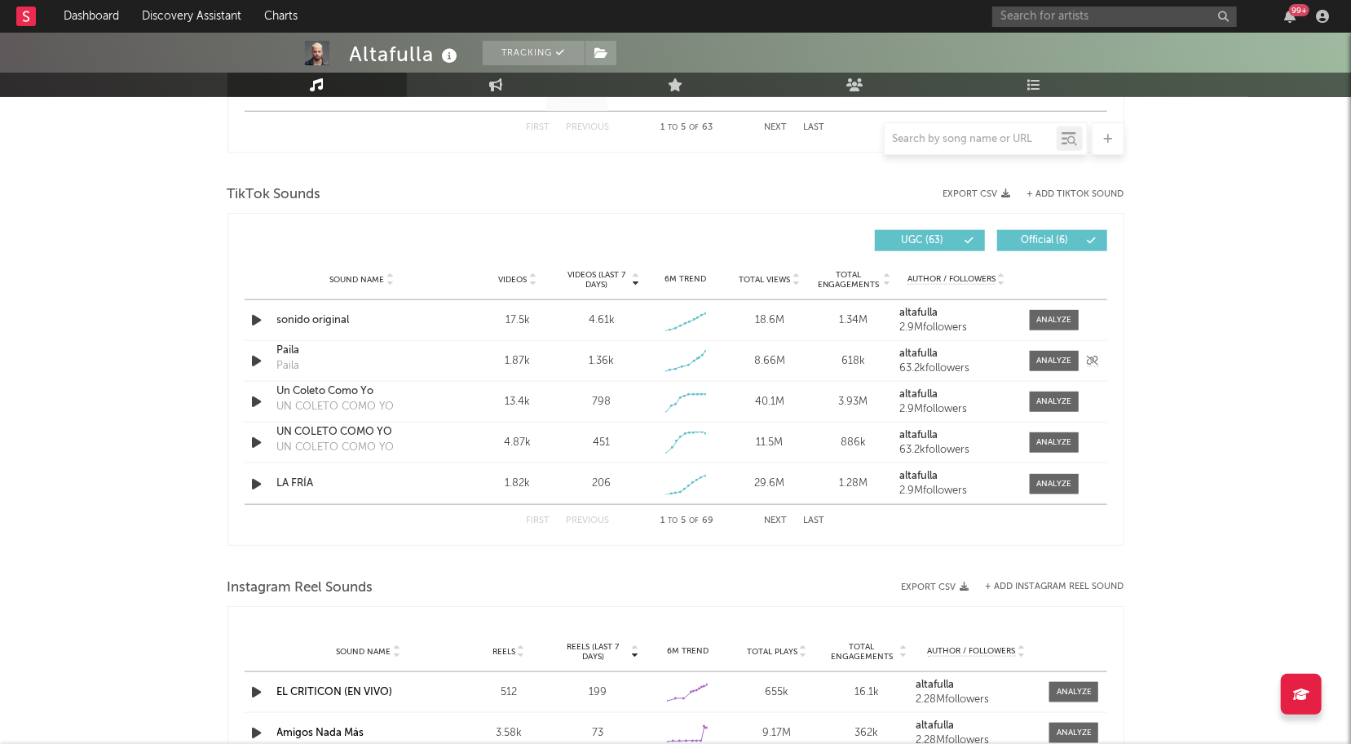
click at [929, 349] on strong "altafulla" at bounding box center [918, 353] width 38 height 11
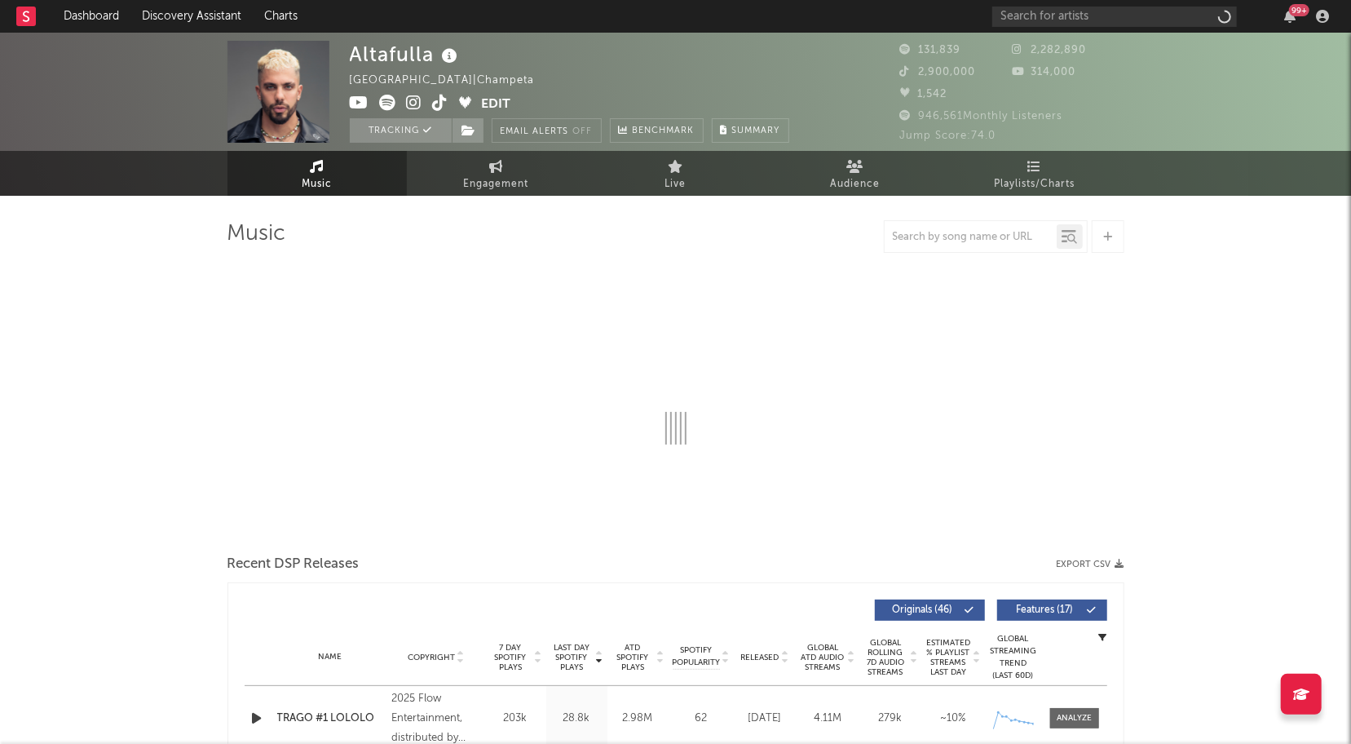
select select "6m"
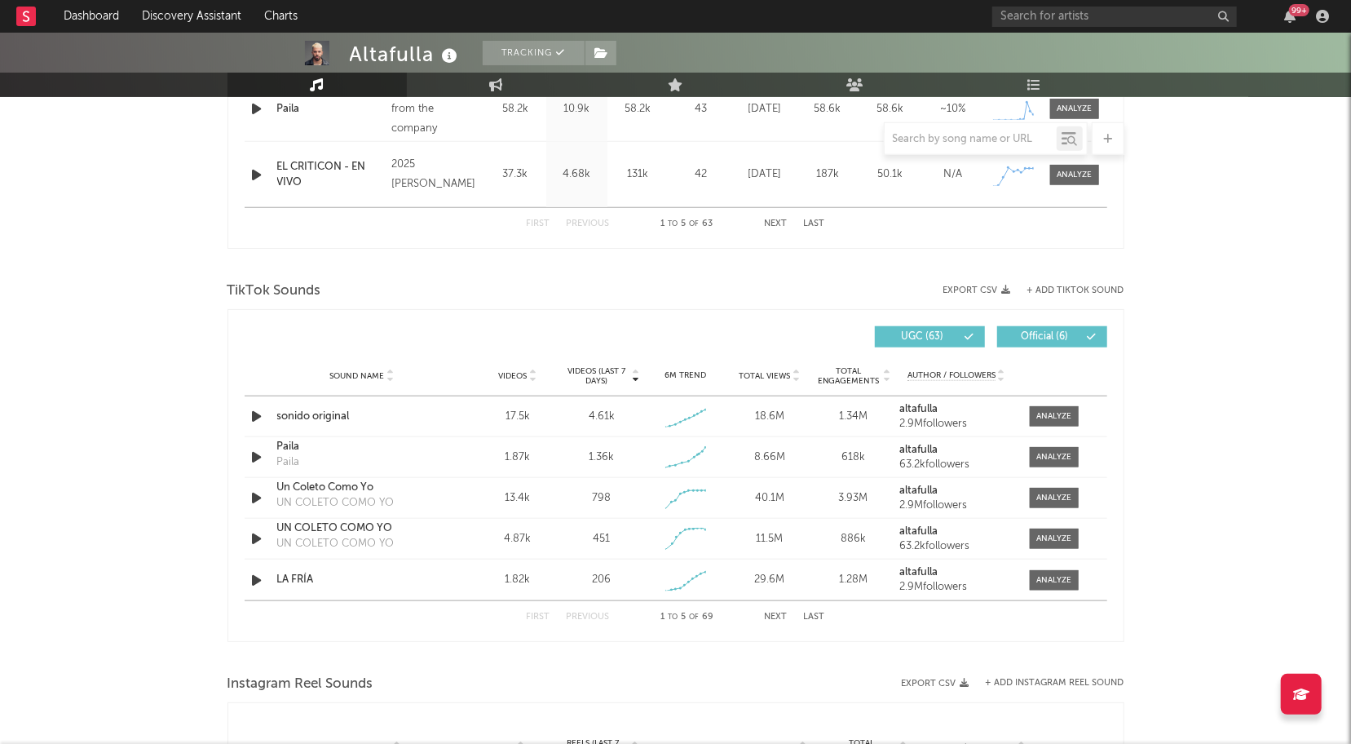
scroll to position [1001, 0]
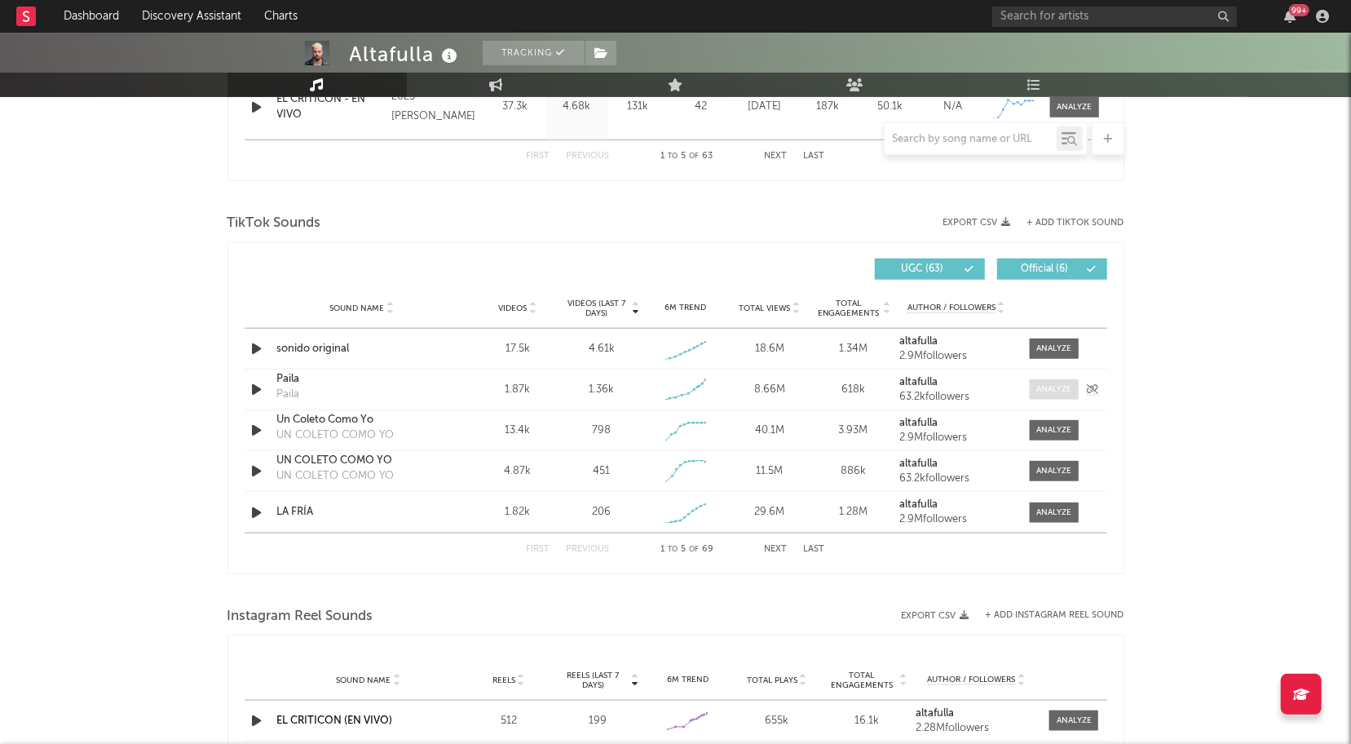
click at [1056, 394] on div at bounding box center [1053, 389] width 35 height 12
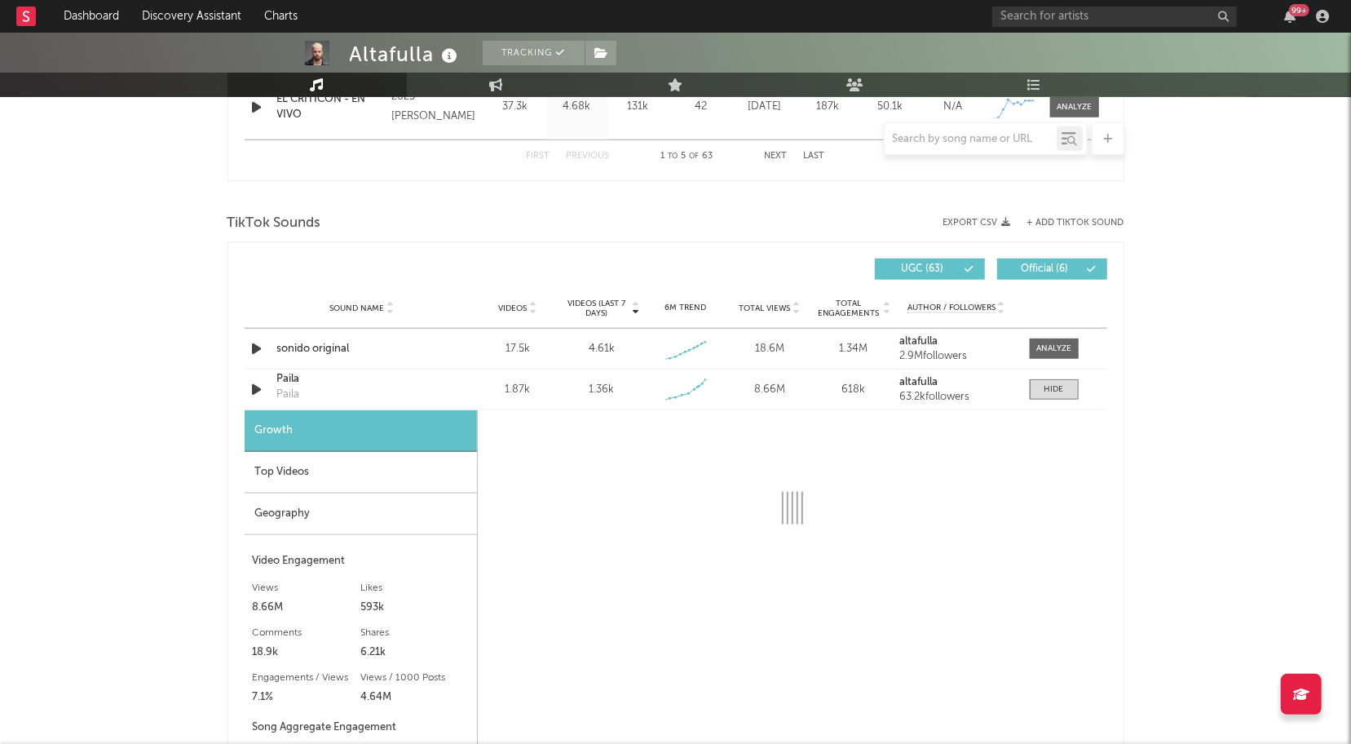
select select "1w"
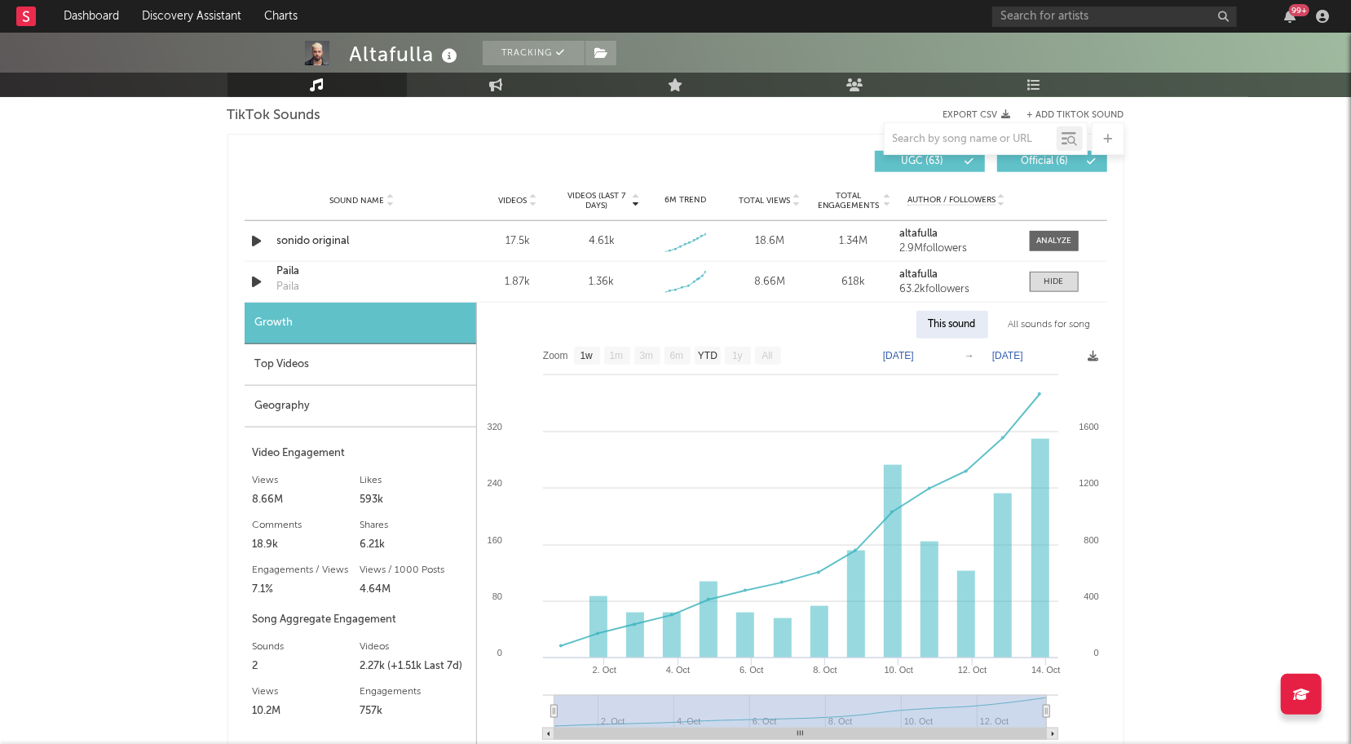
scroll to position [1119, 0]
